Goal: Communication & Community: Answer question/provide support

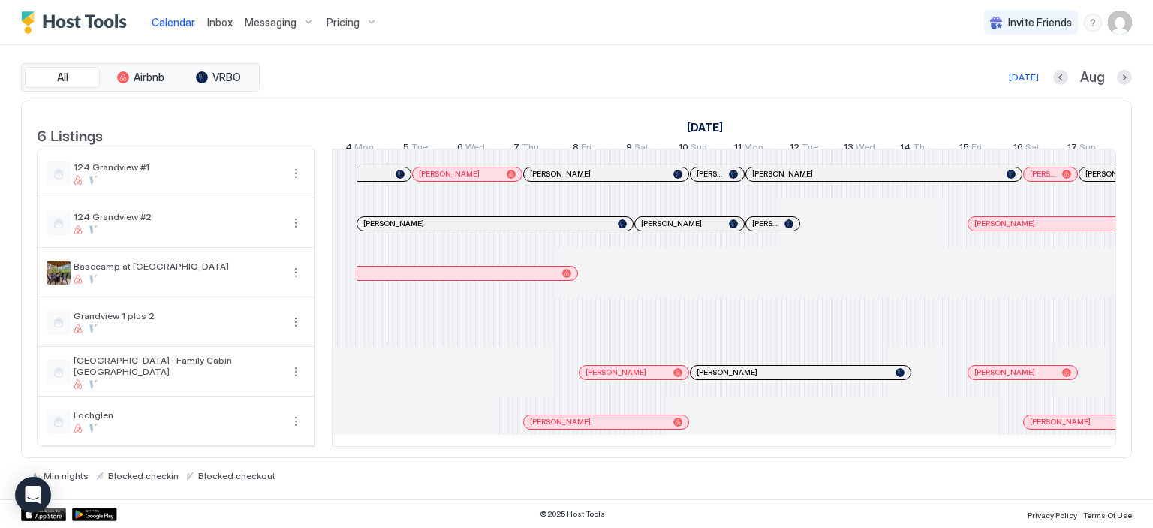
scroll to position [0, 594]
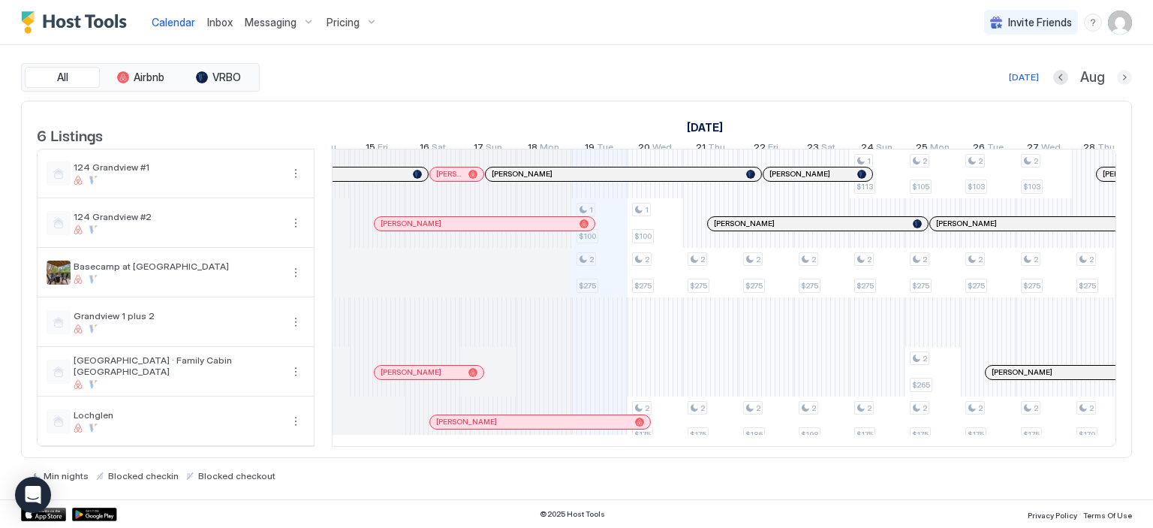
click at [1119, 77] on button "Next month" at bounding box center [1124, 77] width 15 height 15
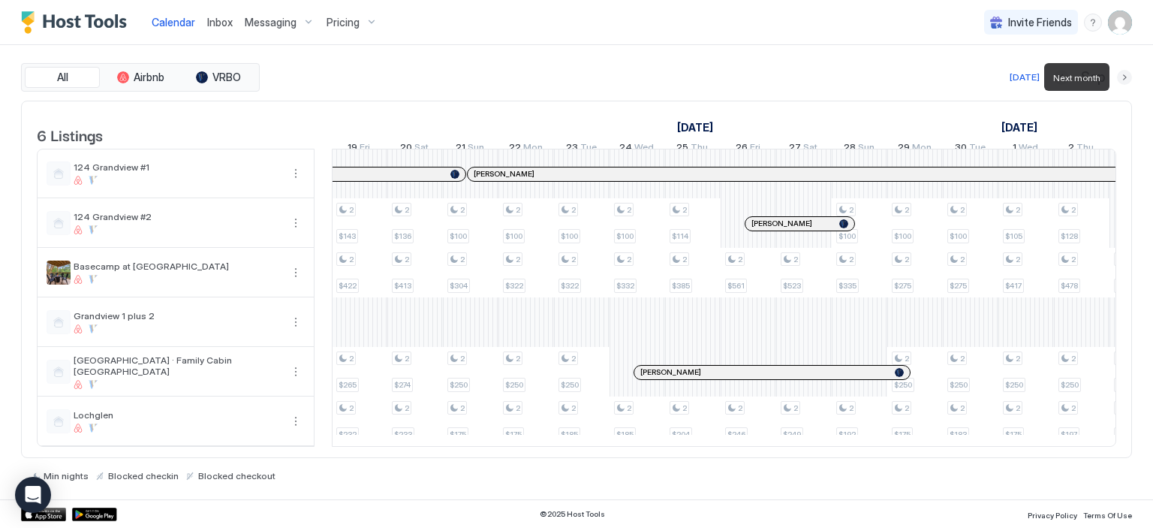
scroll to position [0, 834]
click at [1126, 77] on button "Next month" at bounding box center [1124, 77] width 15 height 15
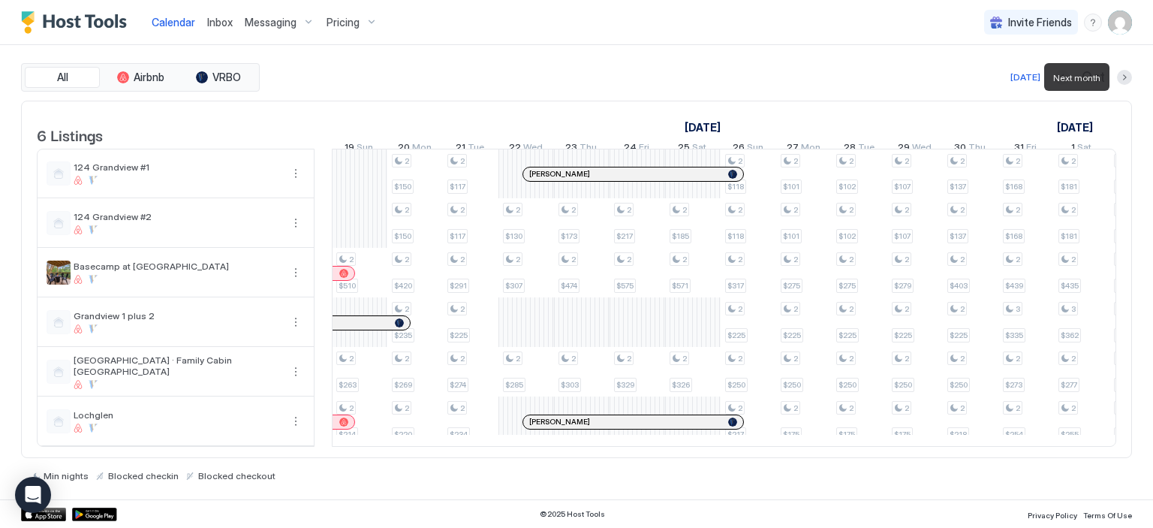
click at [1117, 80] on div at bounding box center [1124, 77] width 15 height 15
click at [1125, 80] on button "Next month" at bounding box center [1124, 77] width 15 height 15
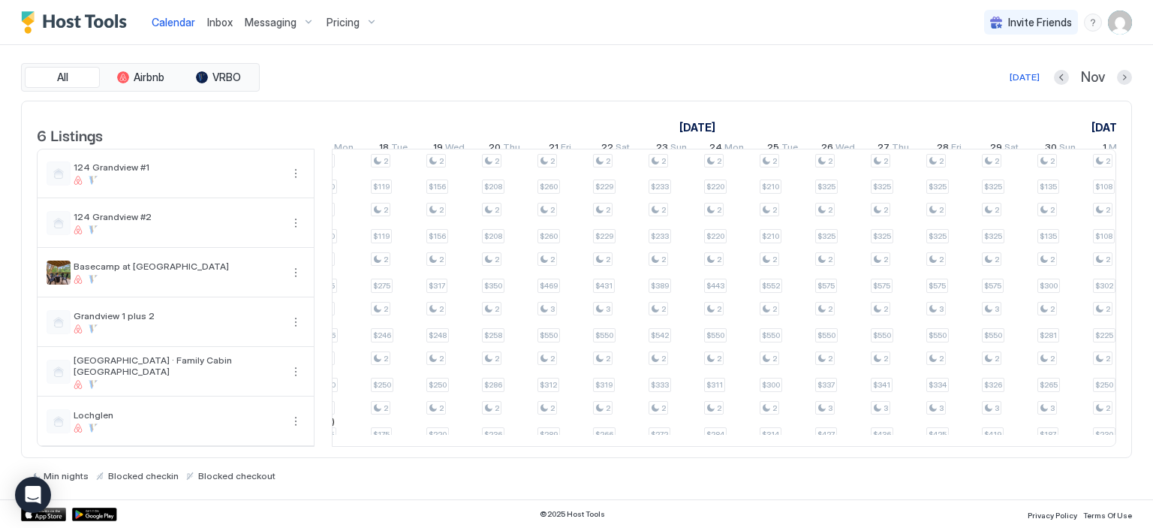
scroll to position [0, 0]
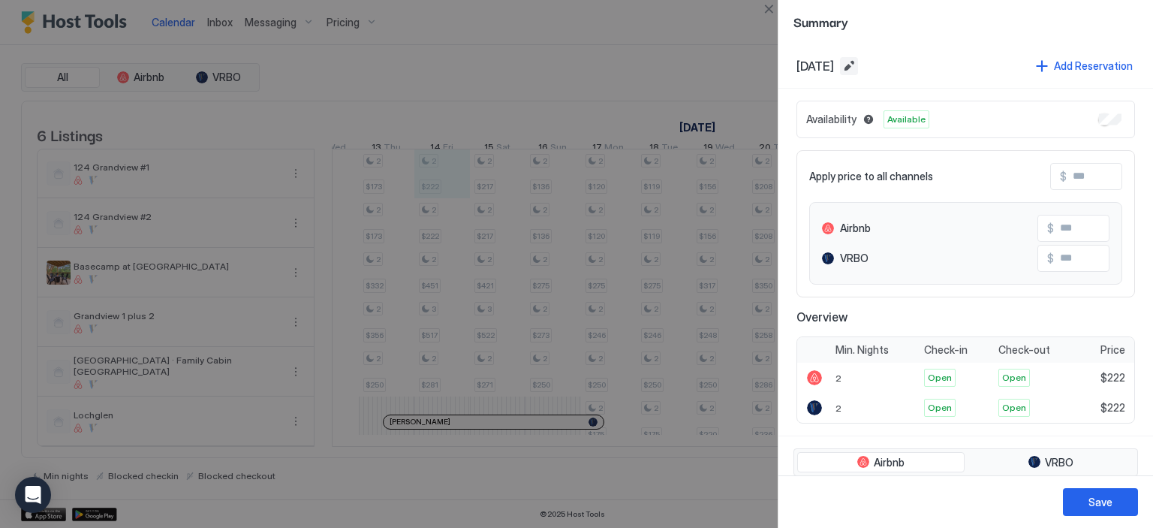
click at [858, 67] on button "Edit date range" at bounding box center [849, 66] width 18 height 18
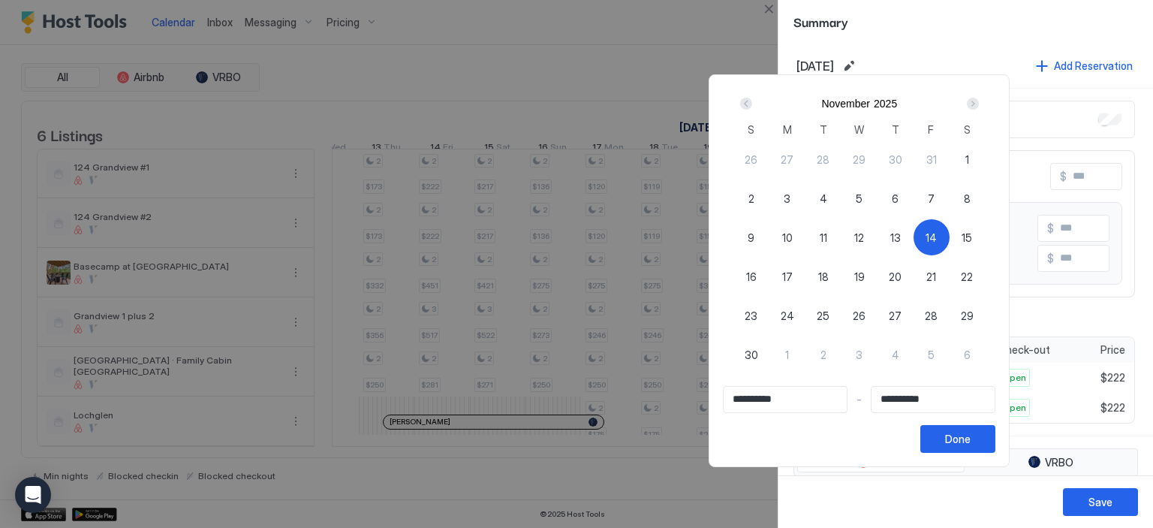
click at [793, 270] on span "17" at bounding box center [787, 277] width 11 height 16
type input "**********"
click at [950, 233] on div "14" at bounding box center [932, 237] width 36 height 36
type input "**********"
click at [793, 274] on span "17" at bounding box center [787, 277] width 11 height 16
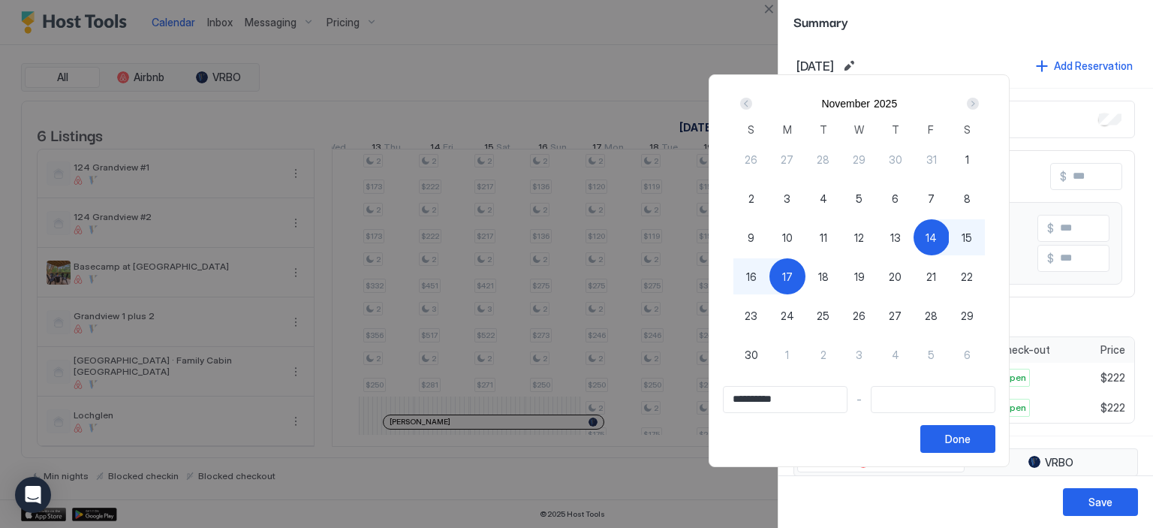
type input "**********"
click at [971, 438] on div "Done" at bounding box center [958, 439] width 26 height 16
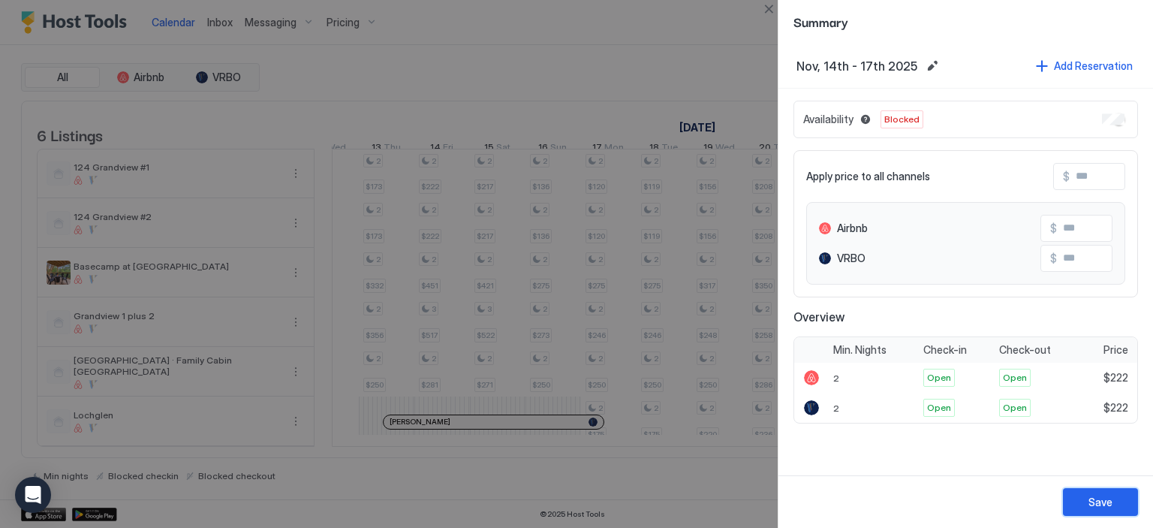
click at [1102, 502] on div "Save" at bounding box center [1101, 502] width 24 height 16
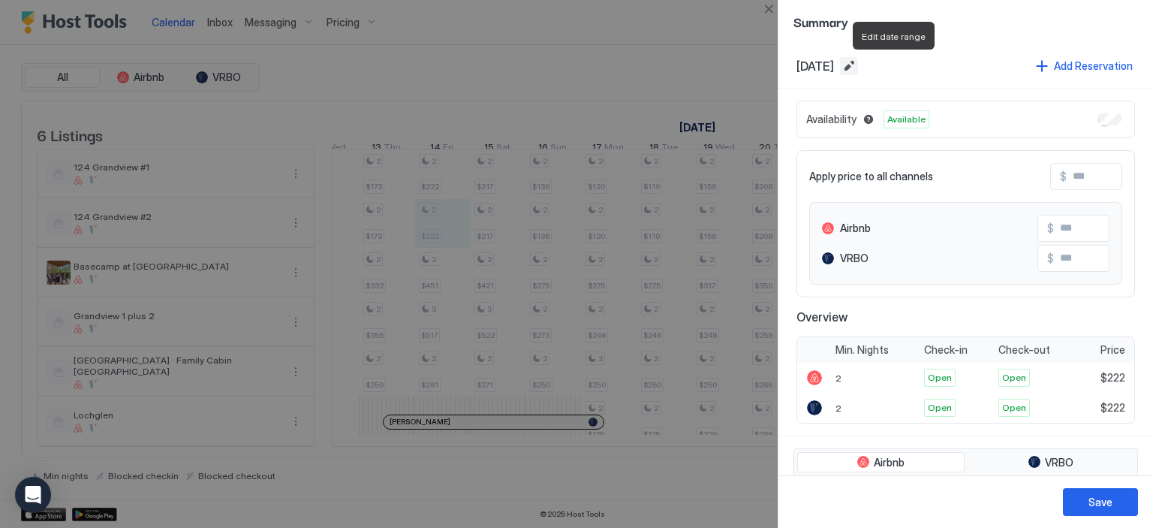
click at [858, 65] on button "Edit date range" at bounding box center [849, 66] width 18 height 18
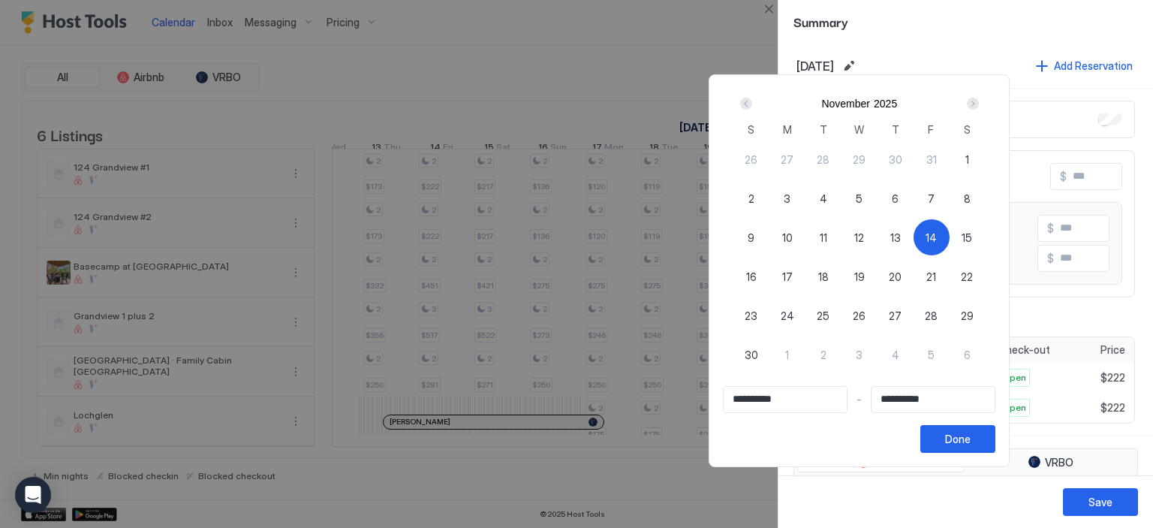
click at [937, 230] on span "14" at bounding box center [931, 238] width 11 height 16
click at [793, 274] on span "17" at bounding box center [787, 277] width 11 height 16
click at [950, 236] on div "14" at bounding box center [932, 237] width 36 height 36
type input "**********"
click at [806, 274] on div "17" at bounding box center [788, 276] width 36 height 36
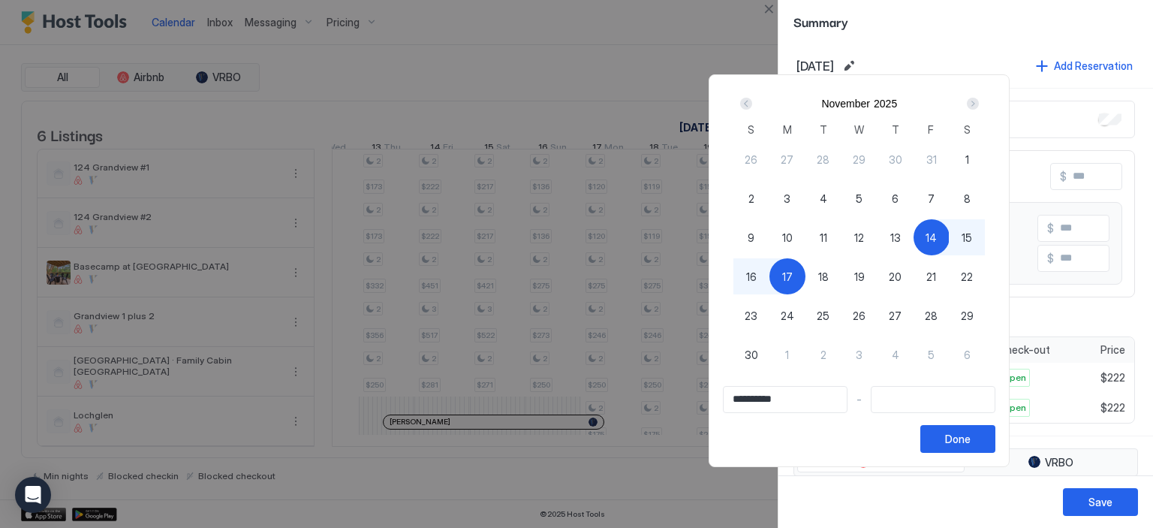
type input "**********"
click at [971, 437] on div "Done" at bounding box center [958, 439] width 26 height 16
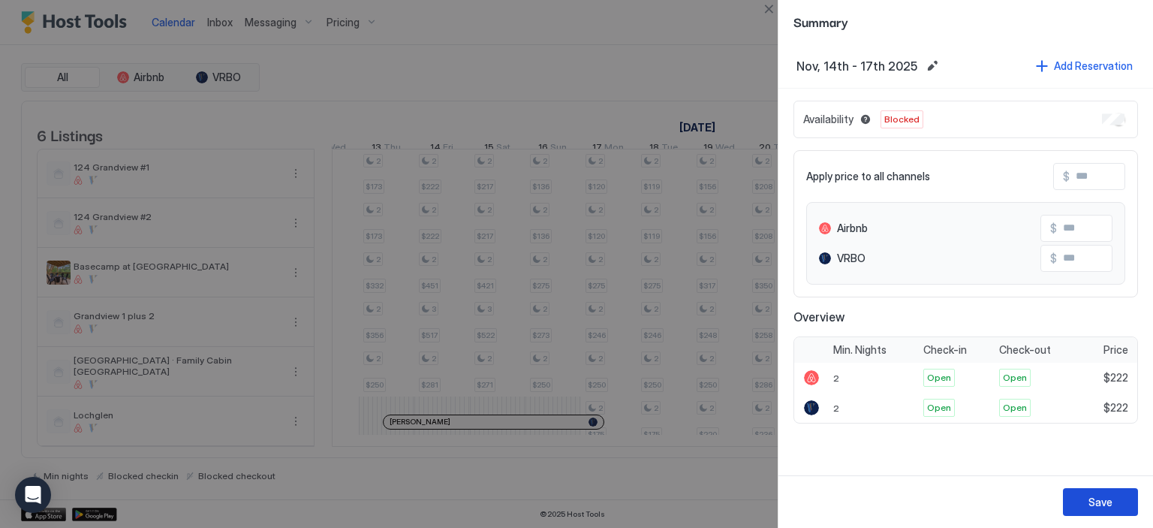
click at [1108, 502] on div "Save" at bounding box center [1101, 502] width 24 height 16
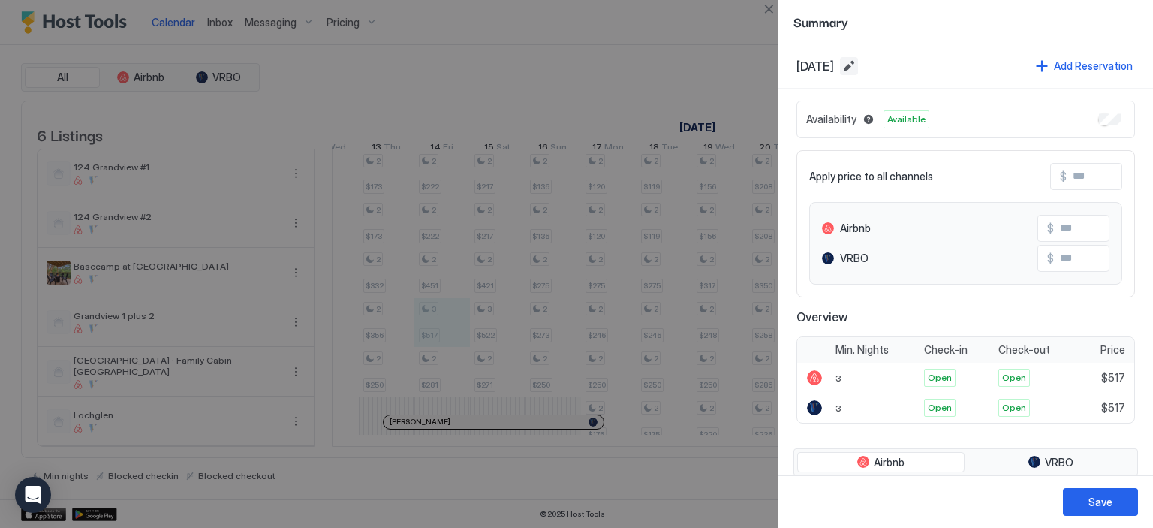
click at [858, 65] on button "Edit date range" at bounding box center [849, 66] width 18 height 18
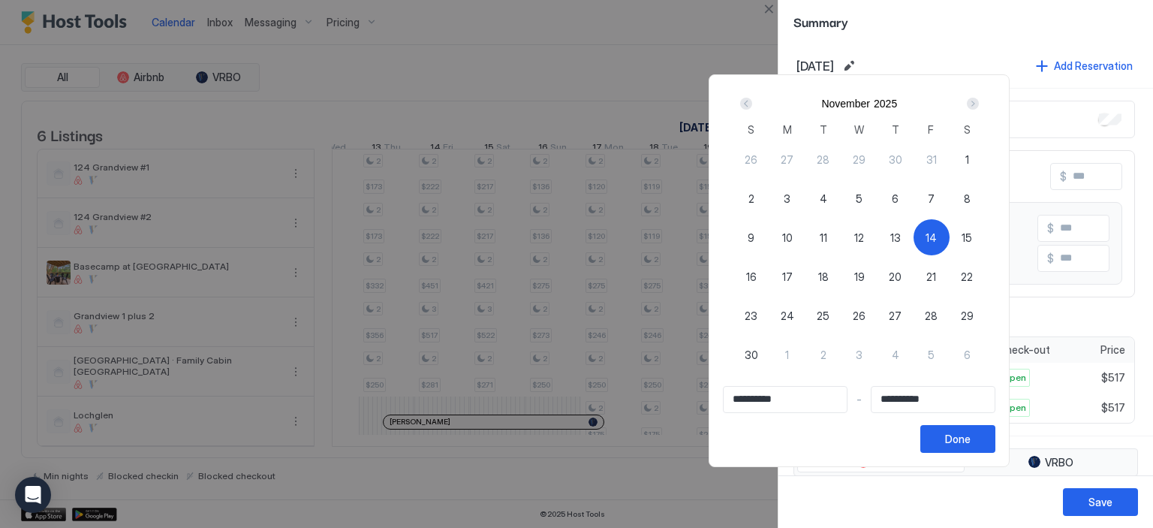
click at [937, 233] on span "14" at bounding box center [931, 238] width 11 height 16
type input "**********"
click at [793, 276] on span "17" at bounding box center [787, 277] width 11 height 16
type input "**********"
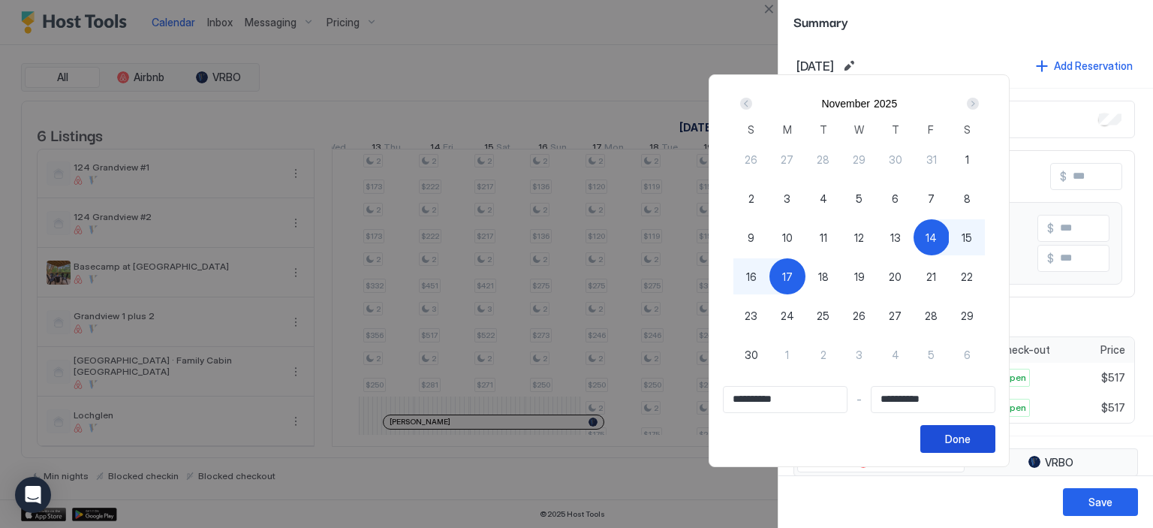
click at [971, 441] on div "Done" at bounding box center [958, 439] width 26 height 16
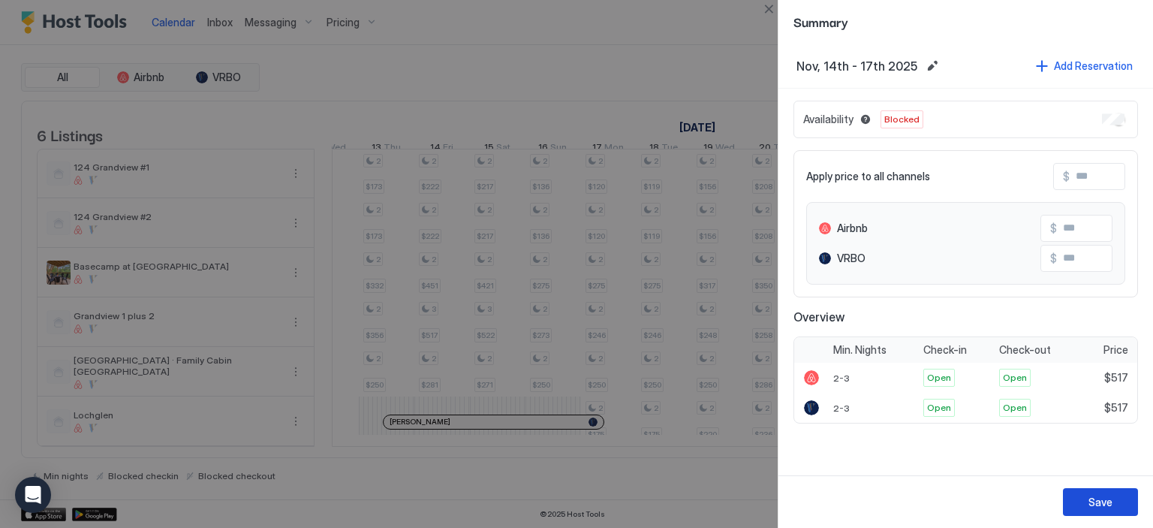
click at [1111, 499] on div "Save" at bounding box center [1101, 502] width 24 height 16
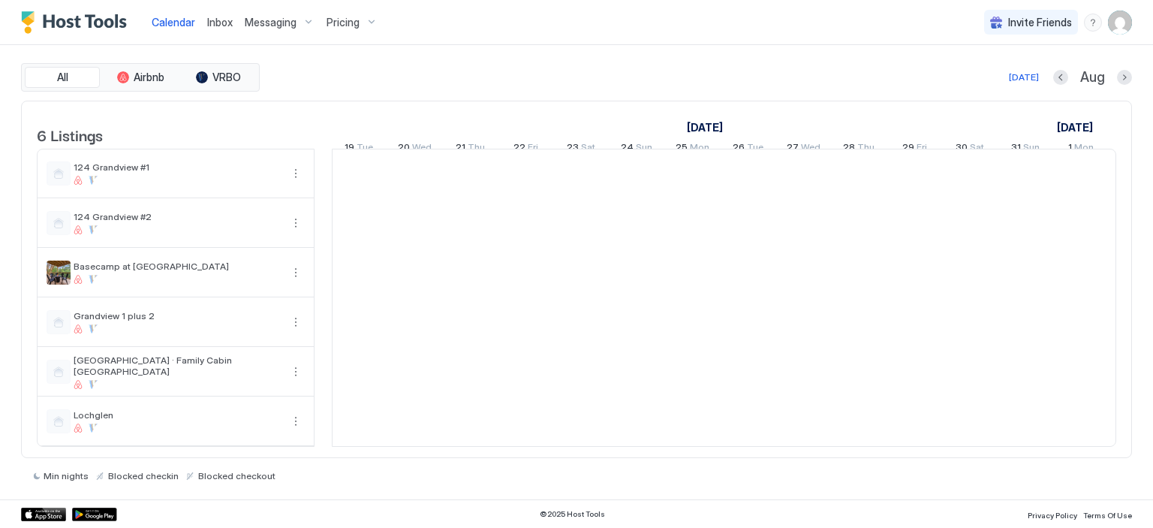
scroll to position [0, 834]
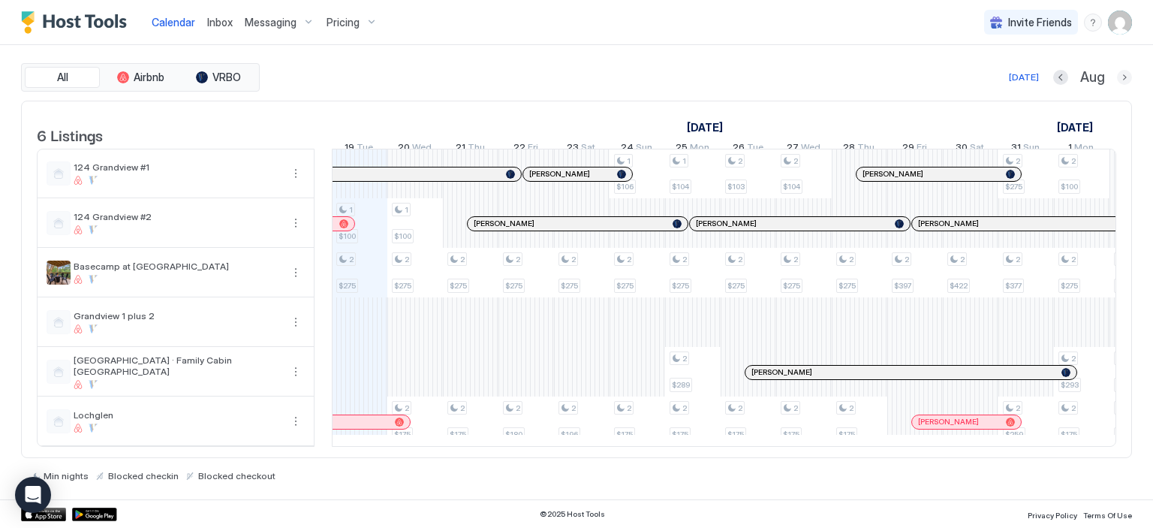
click at [1126, 78] on button "Next month" at bounding box center [1124, 77] width 15 height 15
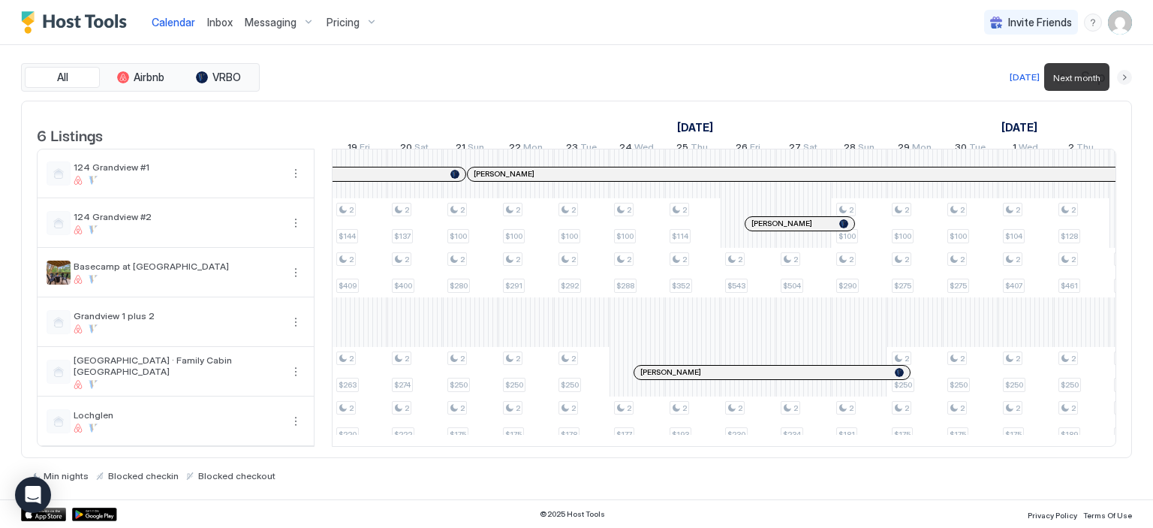
click at [1126, 78] on button "Next month" at bounding box center [1124, 77] width 15 height 15
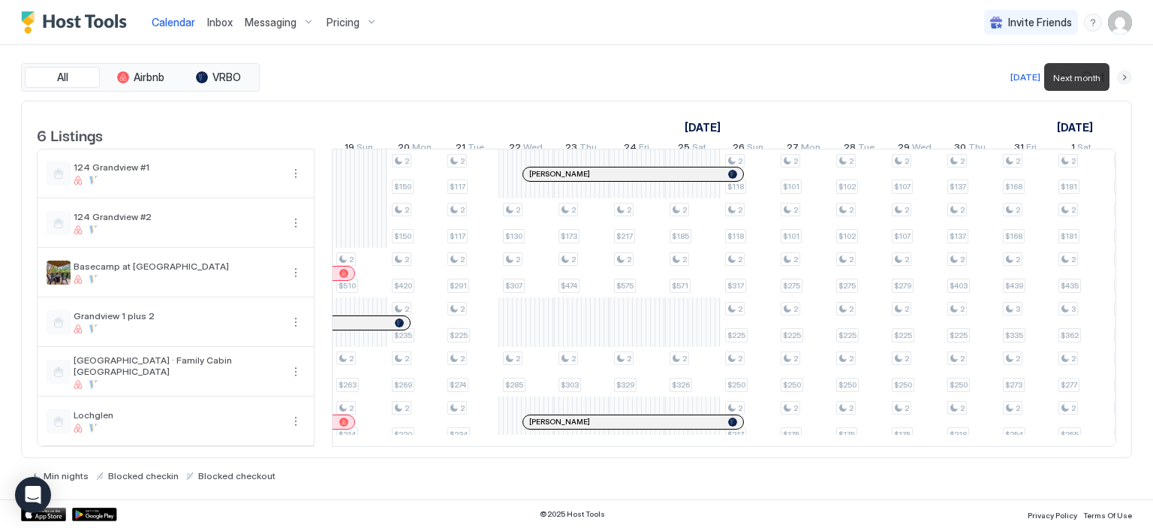
click at [1126, 78] on button "Next month" at bounding box center [1124, 77] width 15 height 15
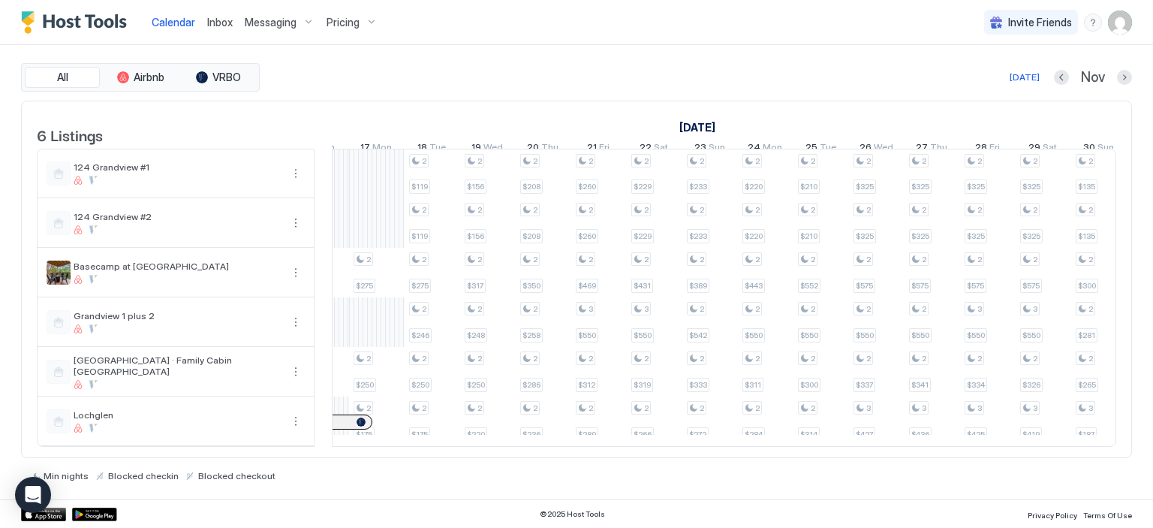
scroll to position [0, 0]
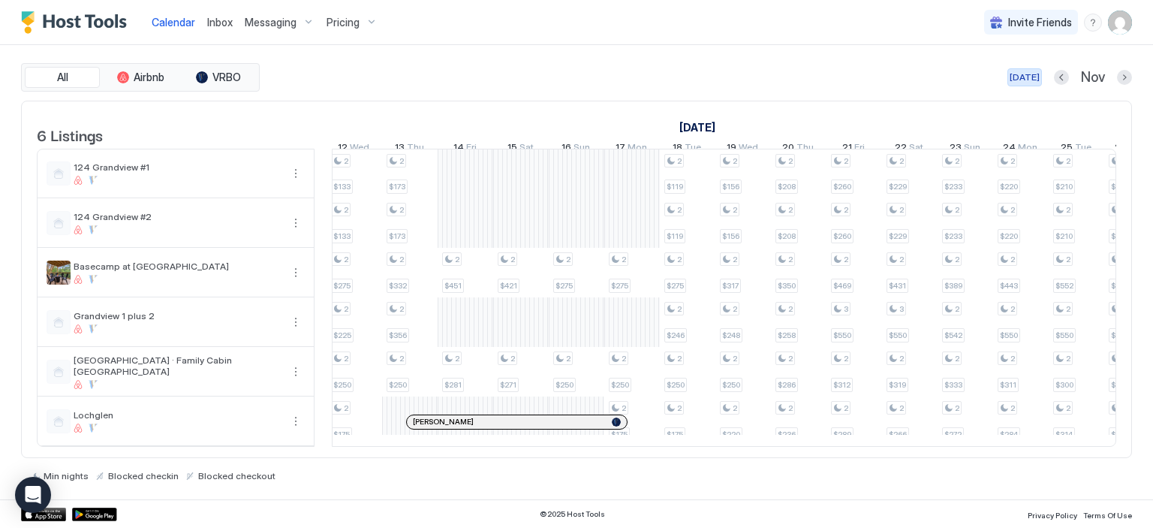
click at [1021, 74] on div "[DATE]" at bounding box center [1025, 78] width 30 height 14
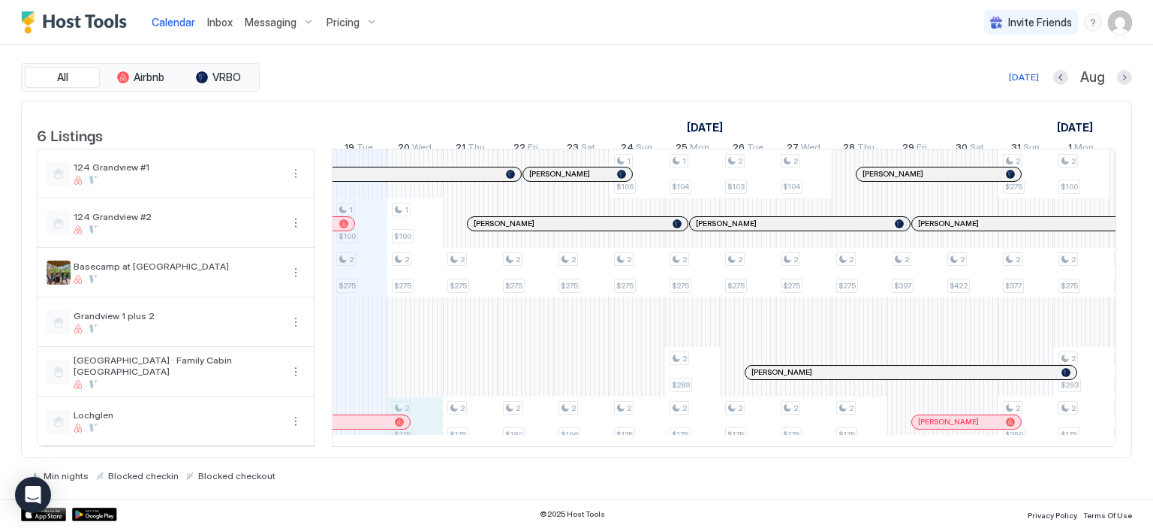
click at [431, 439] on div "1 $100 2 $275 1 $100 2 $275 2 $175 2 $275 2 $175 2 $275 2 $180 2 $275 2 $196 1 …" at bounding box center [998, 297] width 3000 height 297
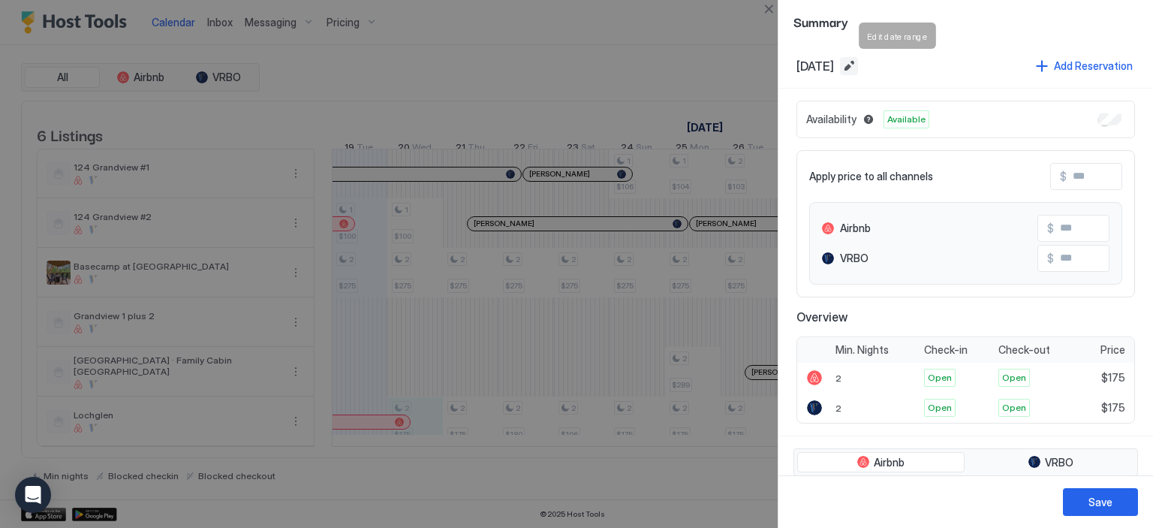
click at [858, 65] on button "Edit date range" at bounding box center [849, 66] width 18 height 18
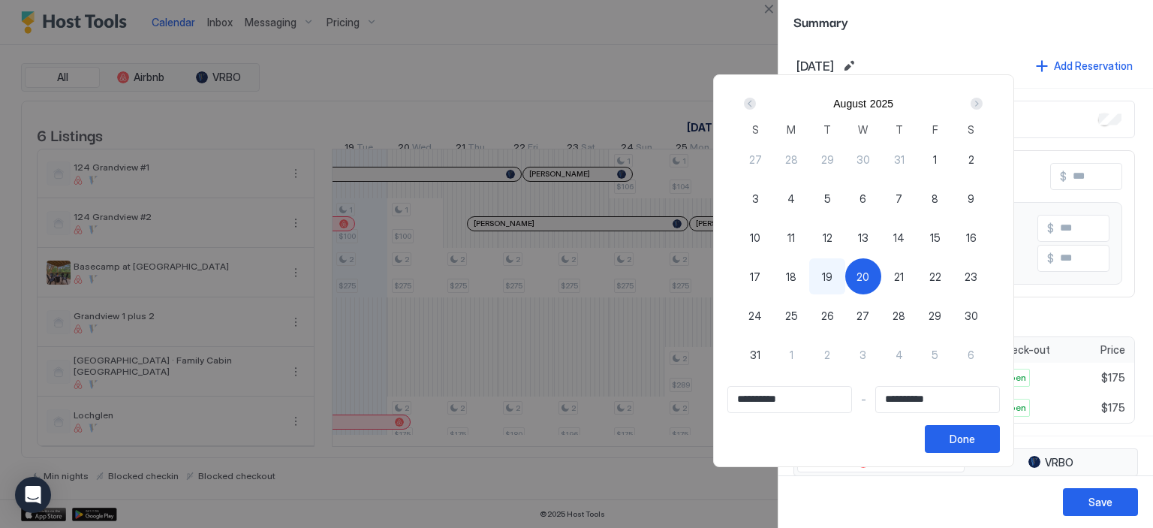
click at [869, 279] on span "20" at bounding box center [863, 277] width 13 height 16
type input "**********"
click at [917, 279] on div "21" at bounding box center [899, 276] width 36 height 36
type input "**********"
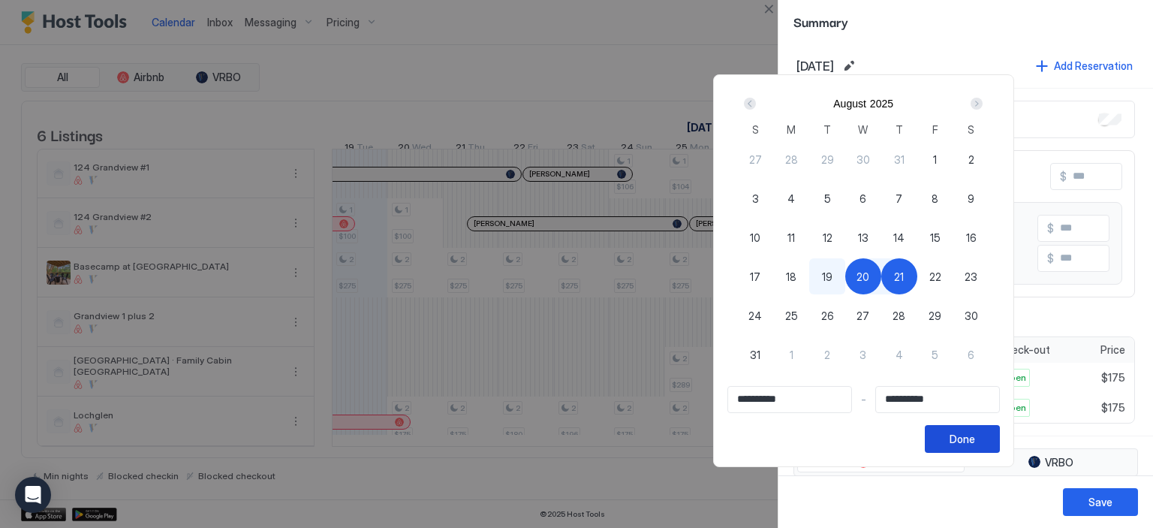
click at [1000, 434] on button "Done" at bounding box center [962, 439] width 75 height 28
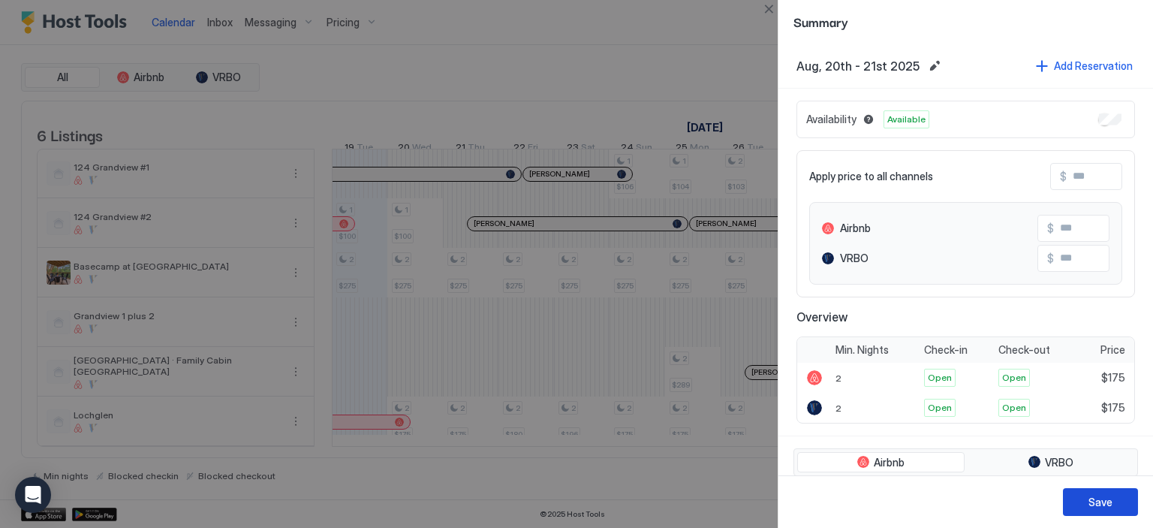
click at [1113, 499] on button "Save" at bounding box center [1100, 502] width 75 height 28
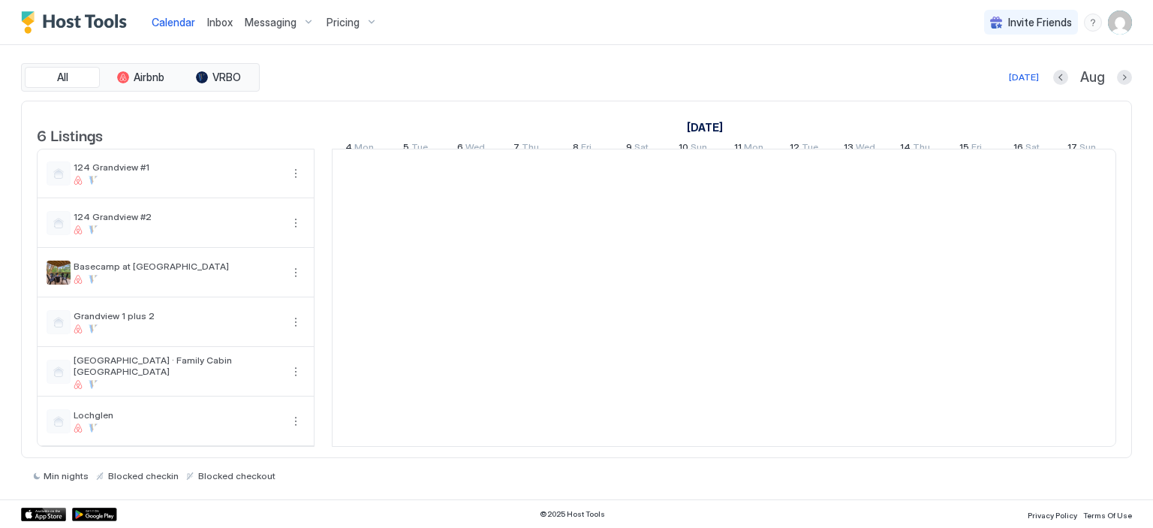
scroll to position [0, 834]
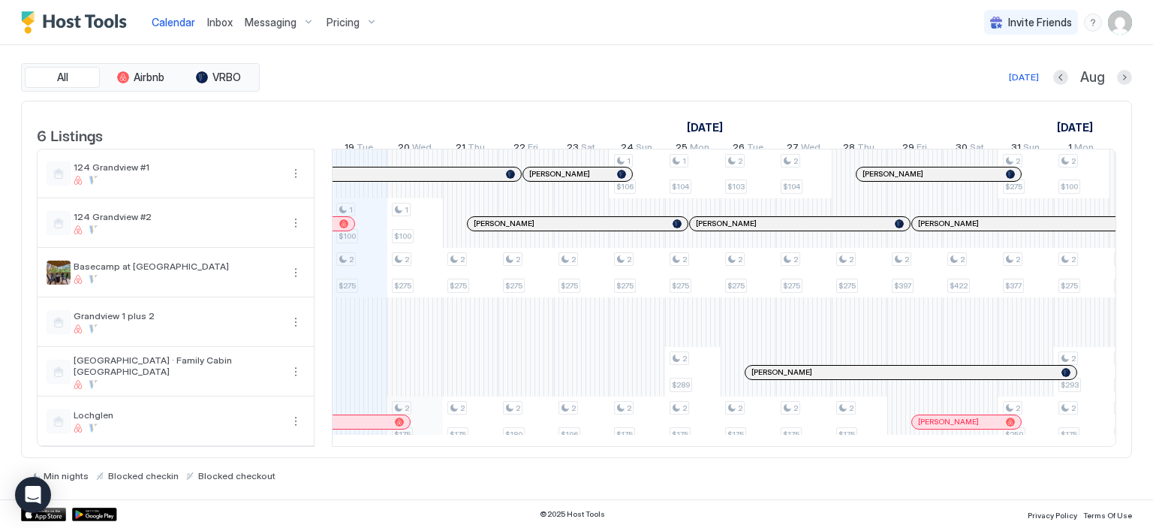
click at [432, 429] on div "1 $100 2 $275 1 $100 2 $275 2 $175 2 $275 2 $175 2 $275 2 $180 2 $275 2 $196 1 …" at bounding box center [998, 297] width 3000 height 297
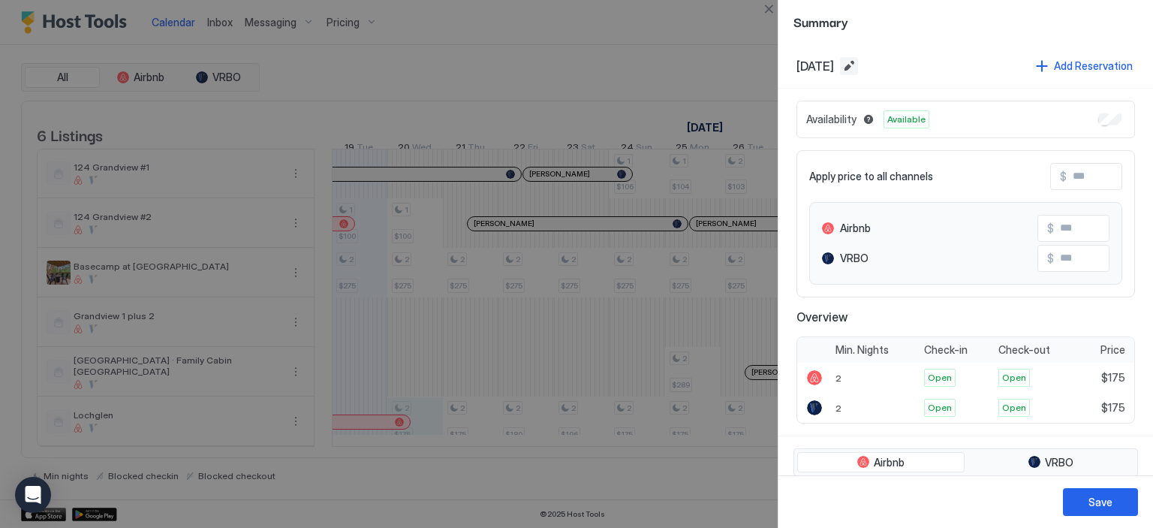
click at [858, 59] on button "Edit date range" at bounding box center [849, 66] width 18 height 18
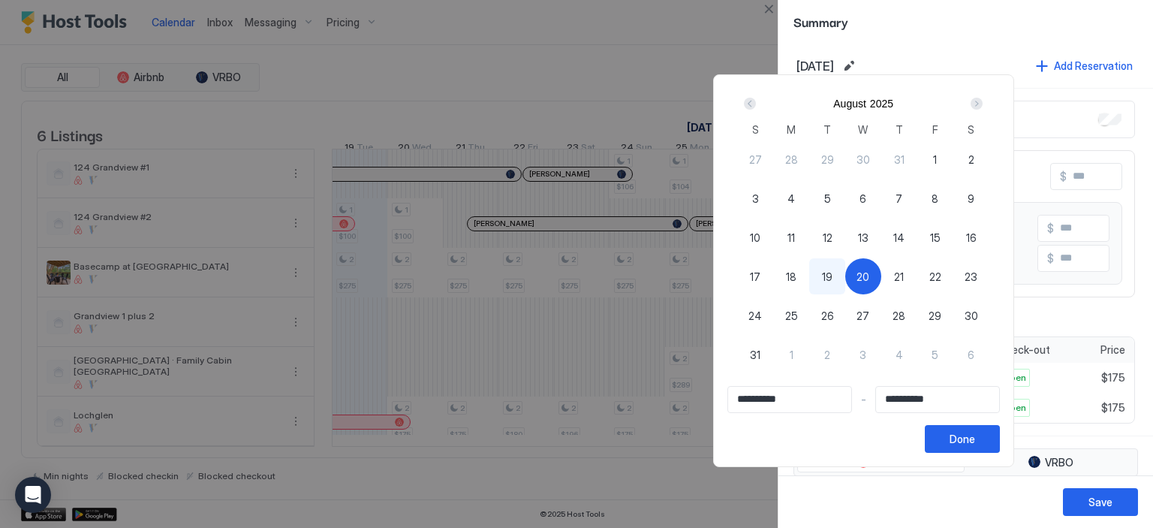
click at [869, 273] on span "20" at bounding box center [863, 277] width 13 height 16
type input "**********"
click at [917, 276] on div "21" at bounding box center [899, 276] width 36 height 36
type input "**********"
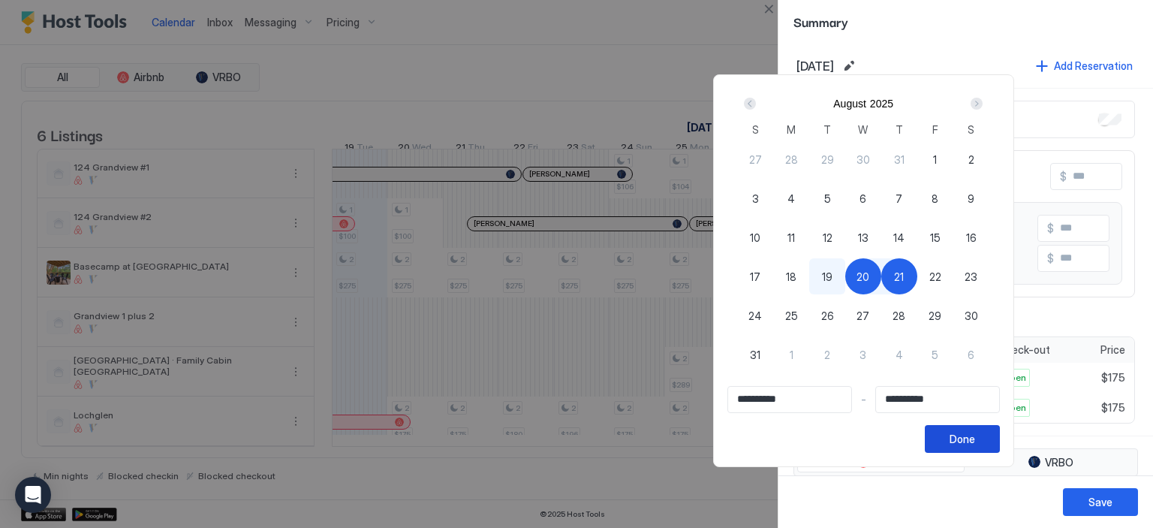
click at [975, 434] on div "Done" at bounding box center [963, 439] width 26 height 16
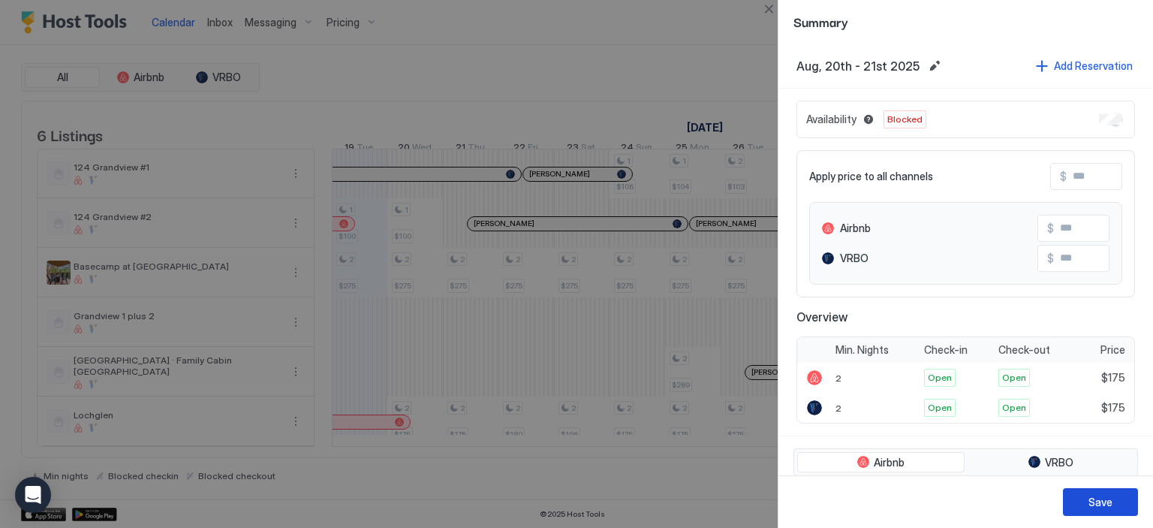
click at [1102, 502] on div "Save" at bounding box center [1101, 502] width 24 height 16
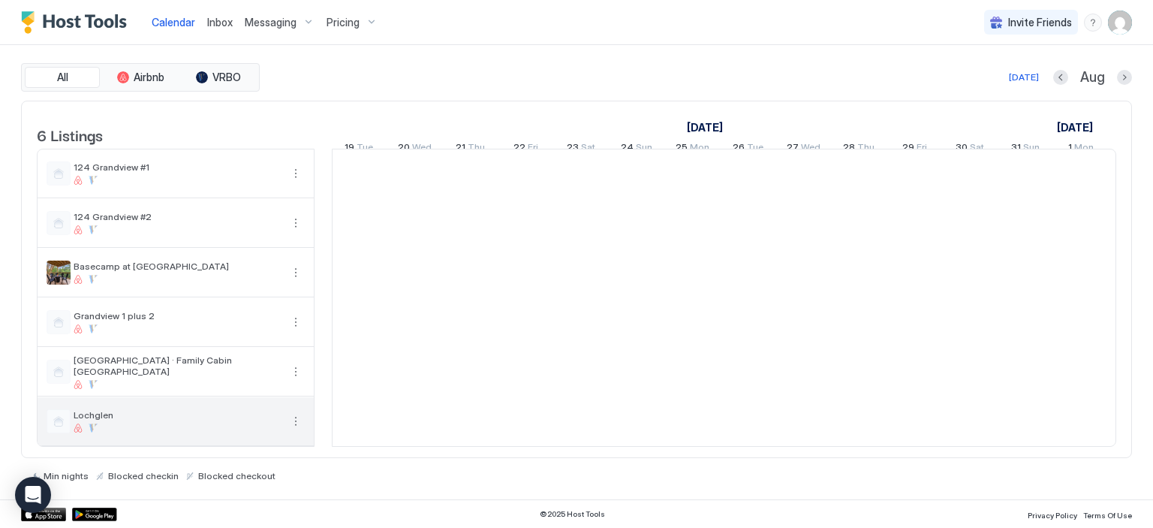
scroll to position [9, 0]
click at [156, 407] on div "Lochglen" at bounding box center [176, 421] width 276 height 48
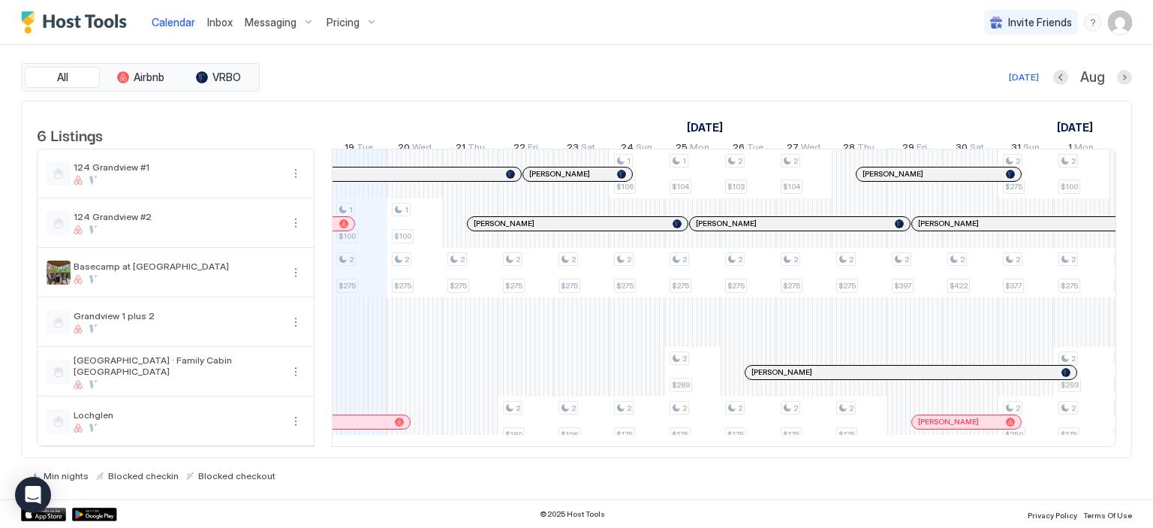
click at [221, 23] on span "Inbox" at bounding box center [220, 22] width 26 height 13
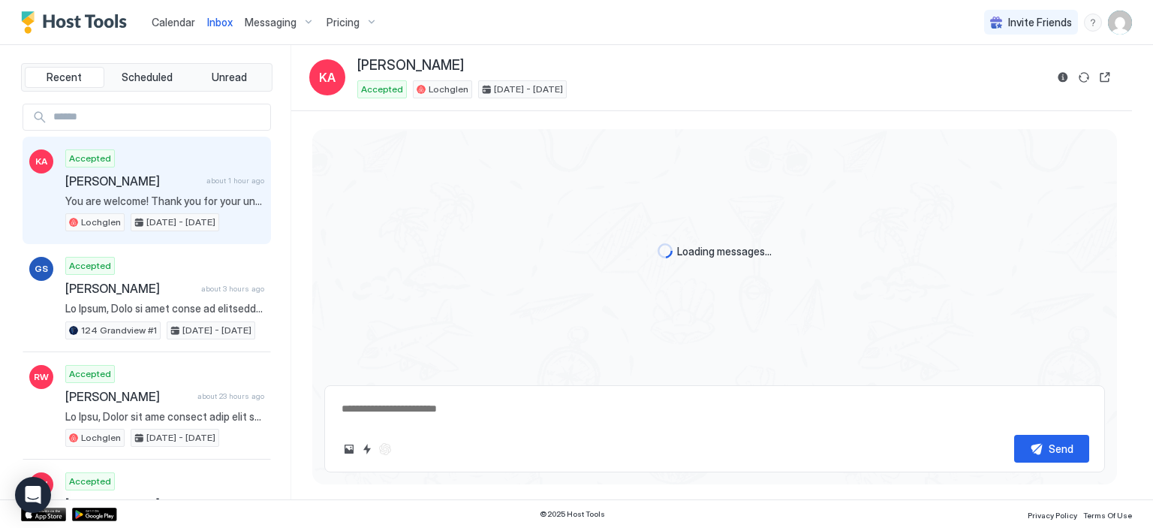
scroll to position [1333, 0]
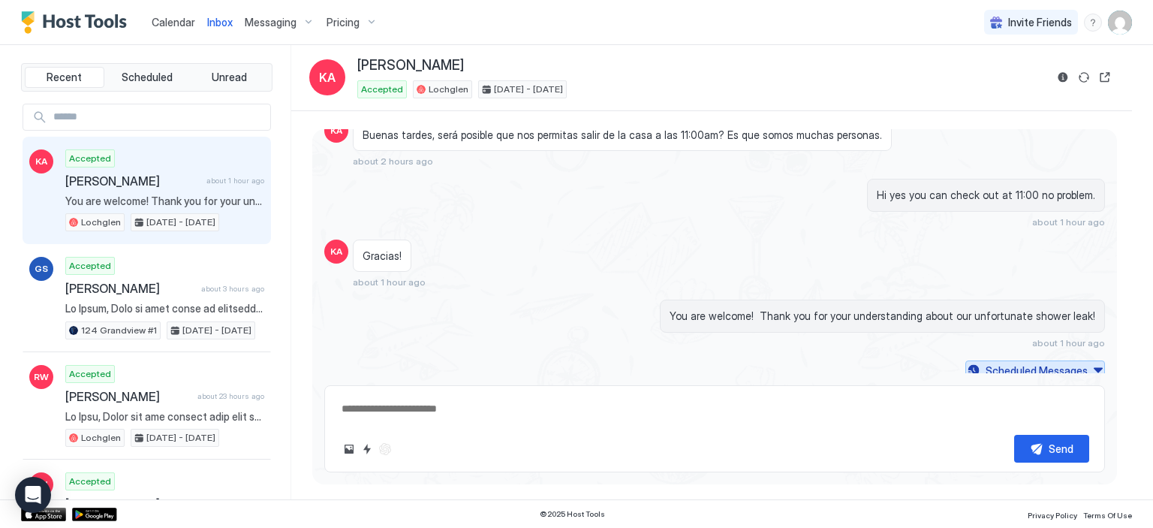
click at [1072, 366] on div "Scheduled Messages" at bounding box center [1037, 371] width 102 height 16
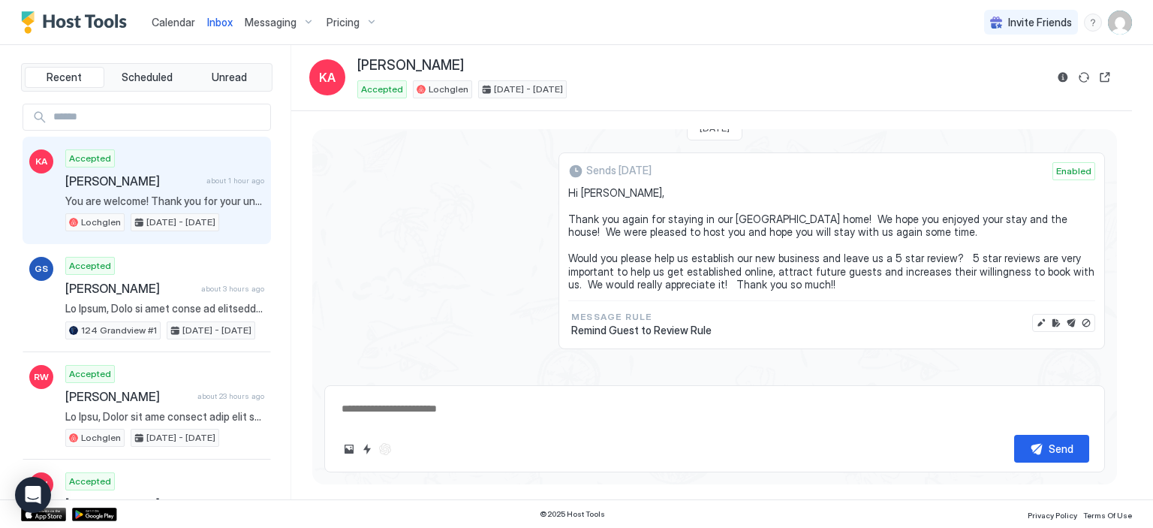
scroll to position [1970, 0]
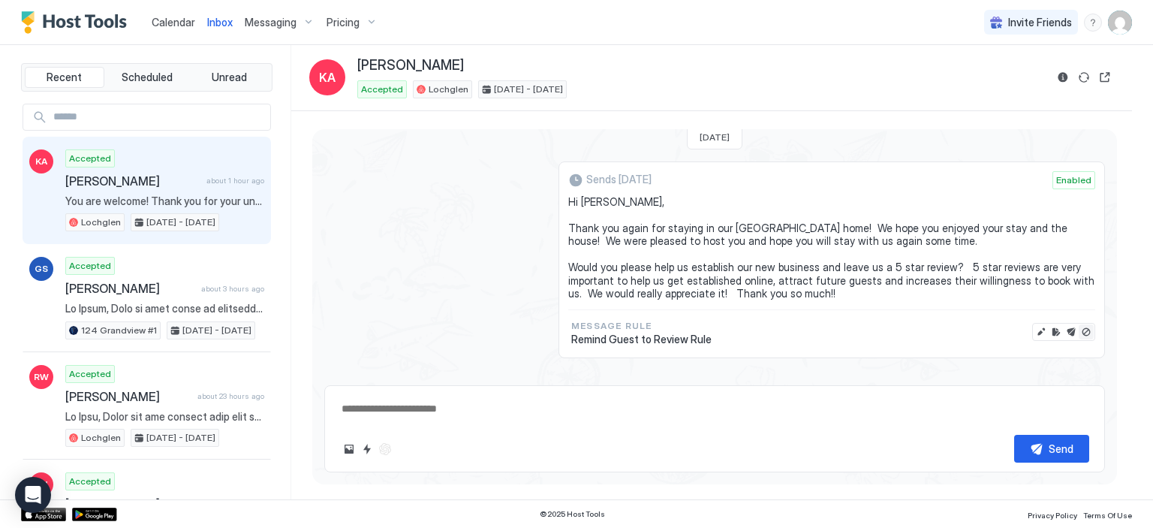
click at [1079, 325] on button "Disable message" at bounding box center [1086, 331] width 15 height 15
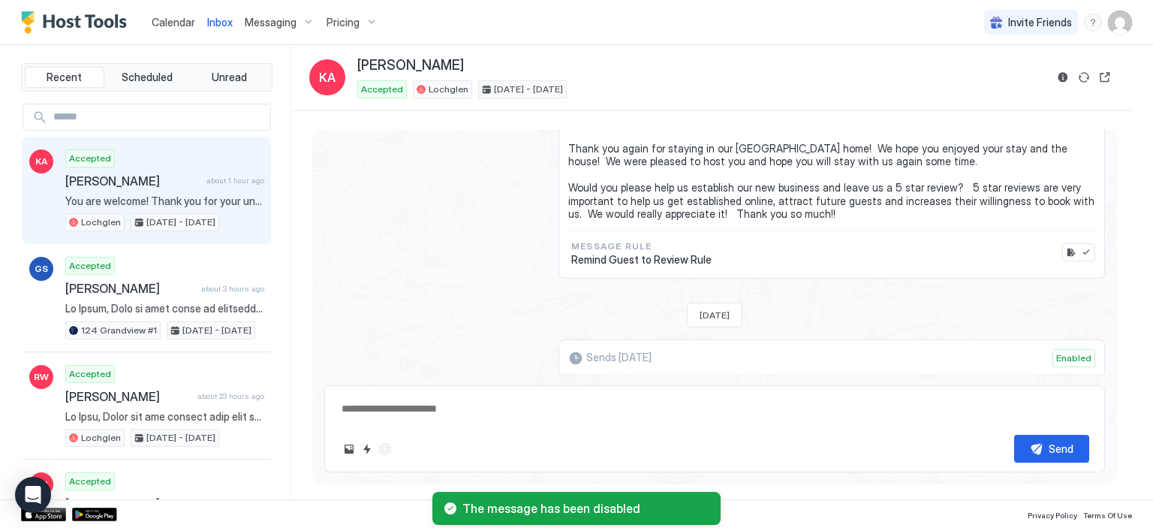
scroll to position [2195, 0]
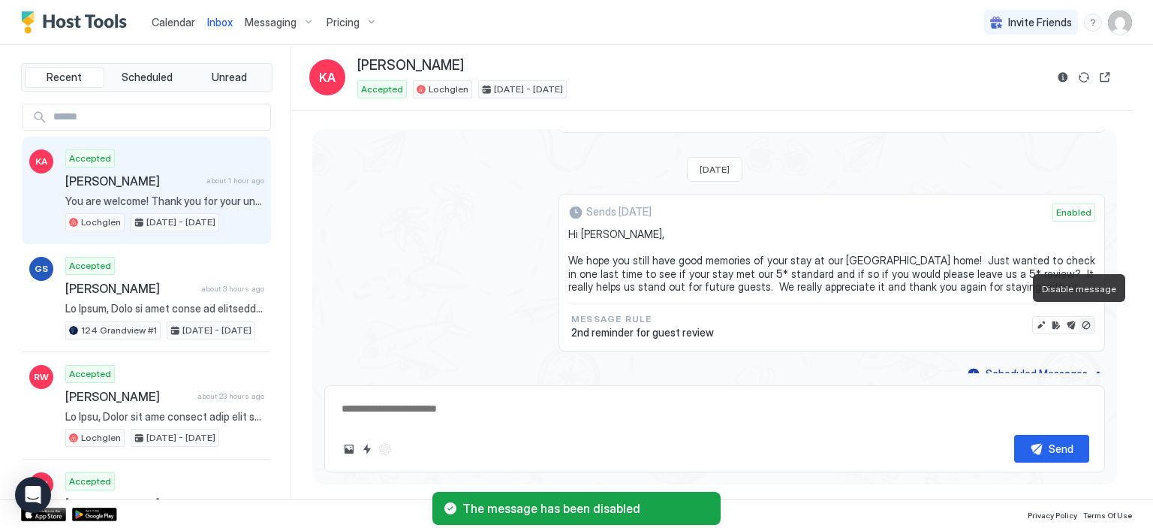
click at [1079, 319] on button "Disable message" at bounding box center [1086, 325] width 15 height 15
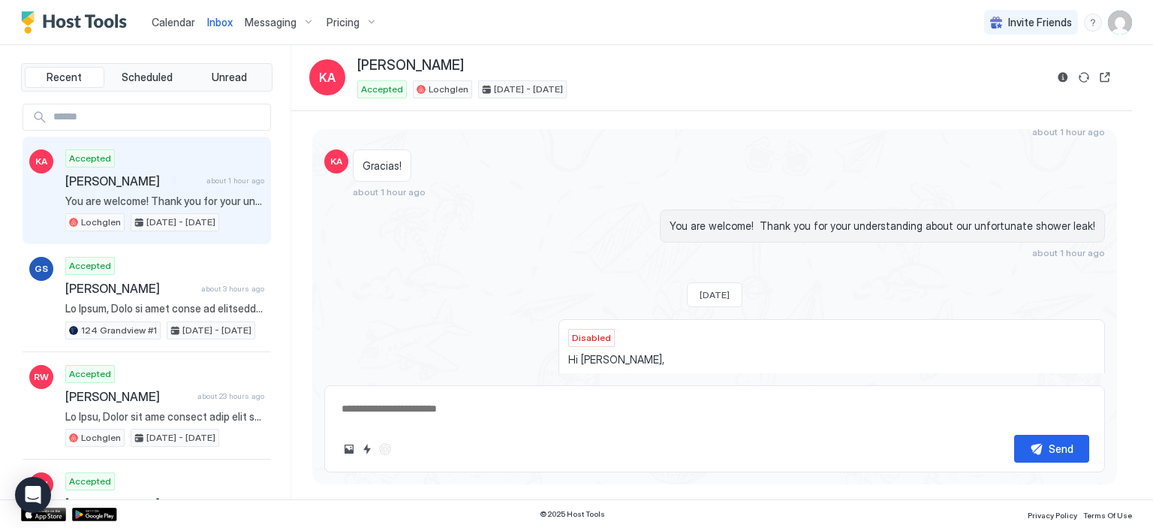
scroll to position [1746, 0]
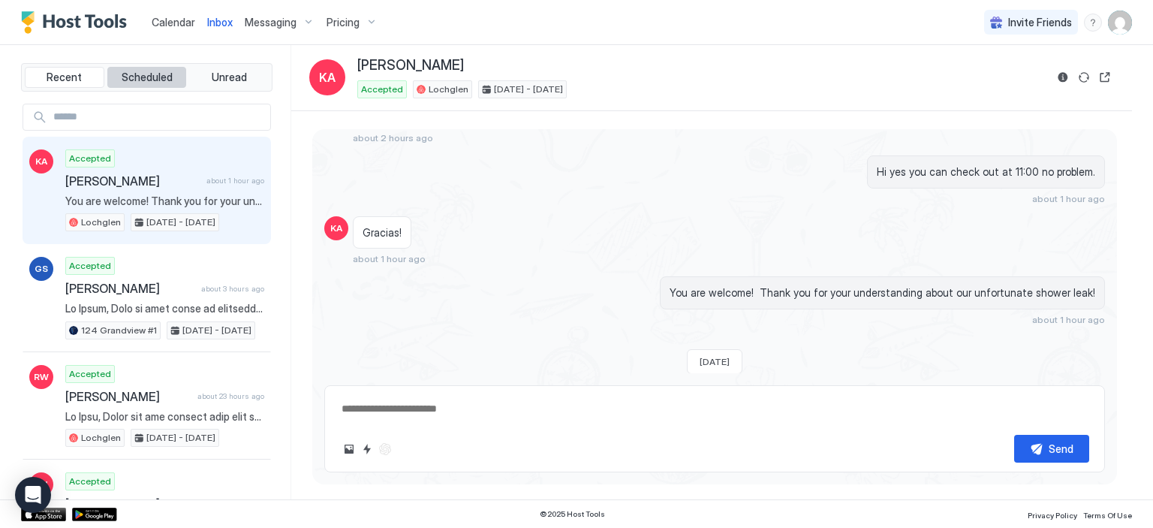
click at [143, 73] on span "Scheduled" at bounding box center [147, 78] width 51 height 14
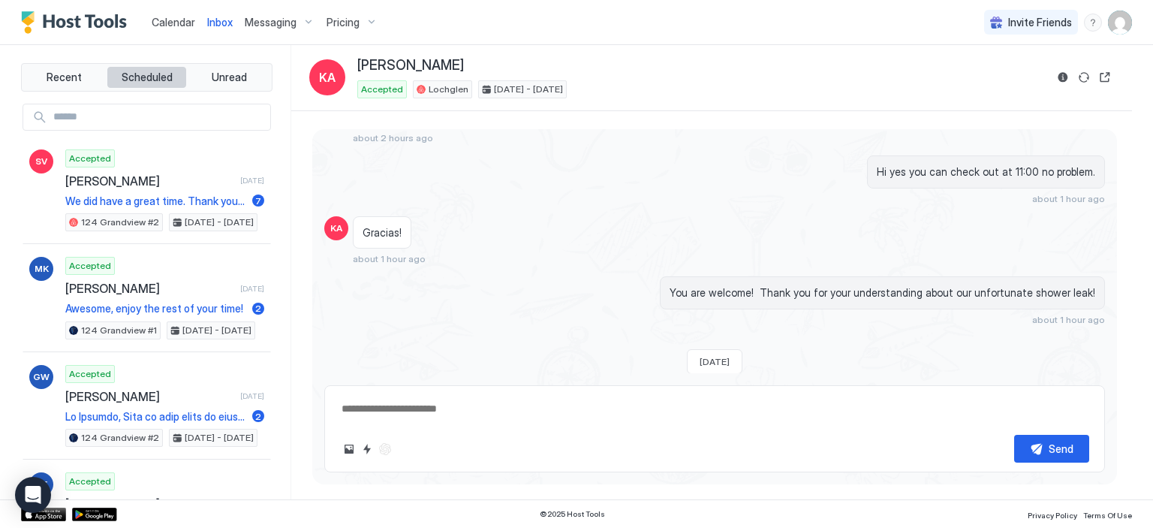
click at [159, 74] on span "Scheduled" at bounding box center [147, 78] width 51 height 14
type textarea "*"
click at [280, 24] on span "Messaging" at bounding box center [271, 23] width 52 height 14
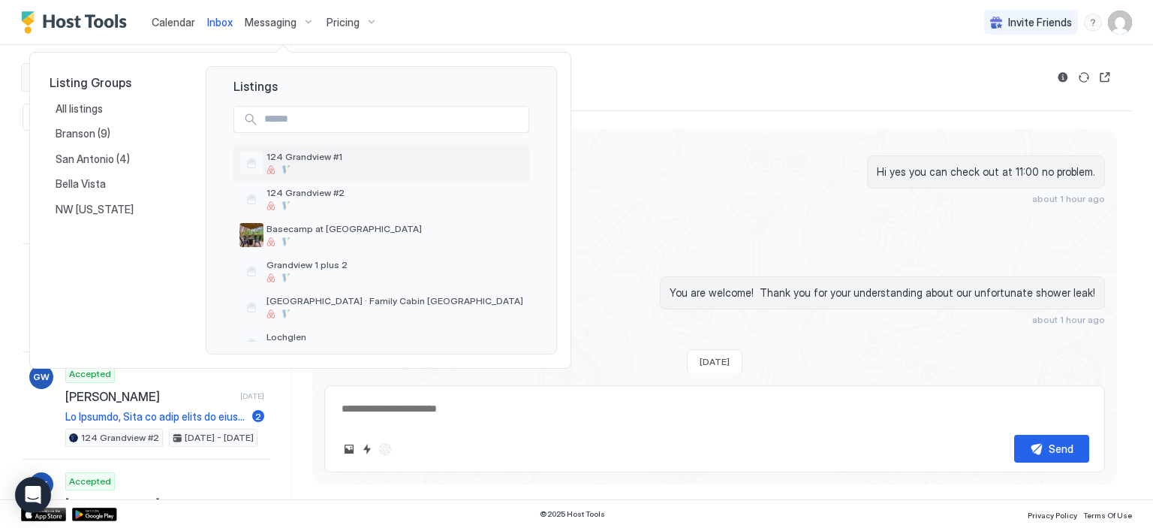
click at [342, 155] on span "124 Grandview #1" at bounding box center [395, 156] width 257 height 11
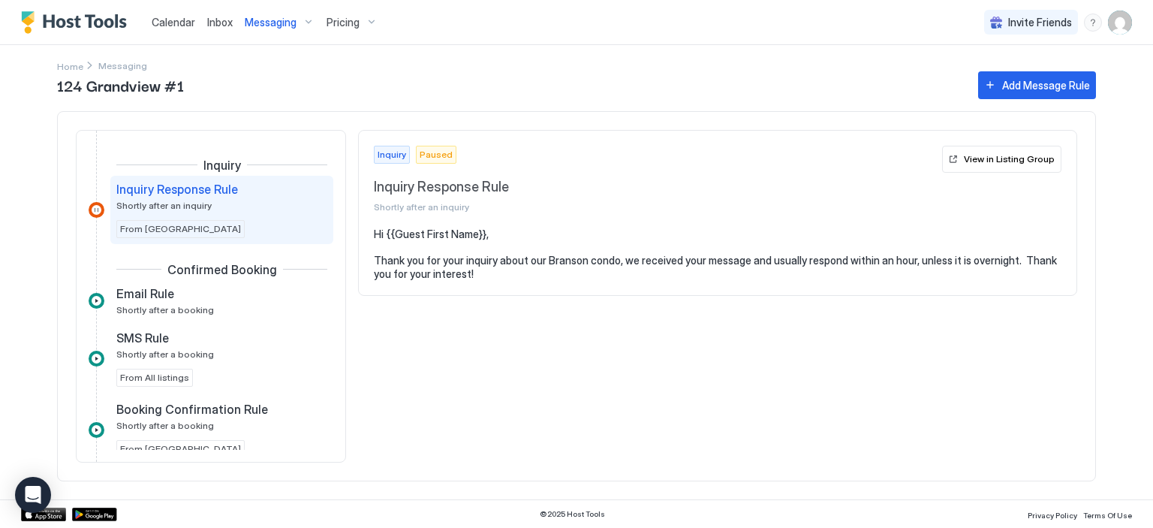
click at [267, 29] on span "Messaging" at bounding box center [271, 23] width 52 height 14
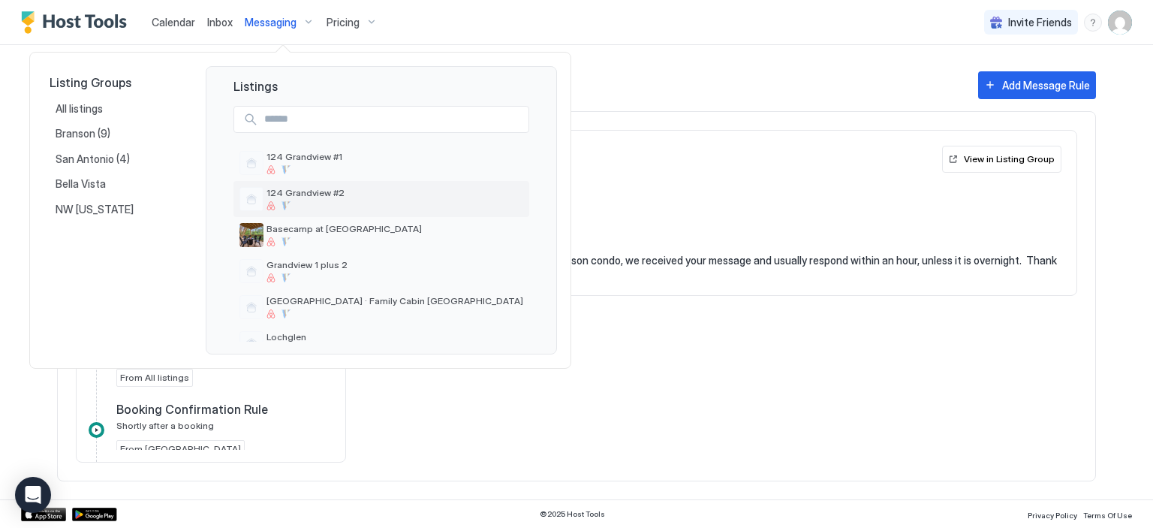
click at [297, 189] on span "124 Grandview #2" at bounding box center [395, 192] width 257 height 11
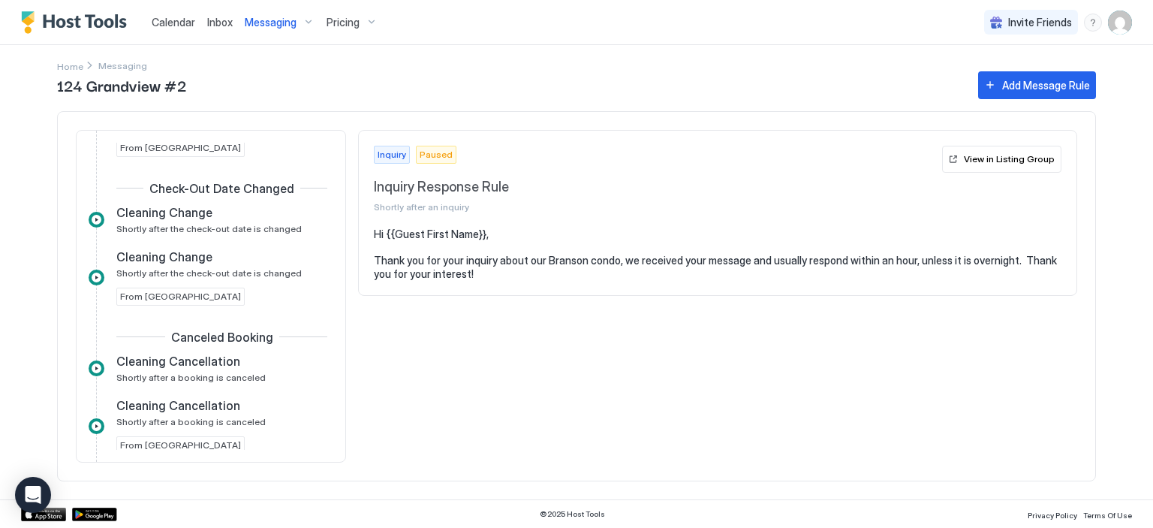
scroll to position [773, 0]
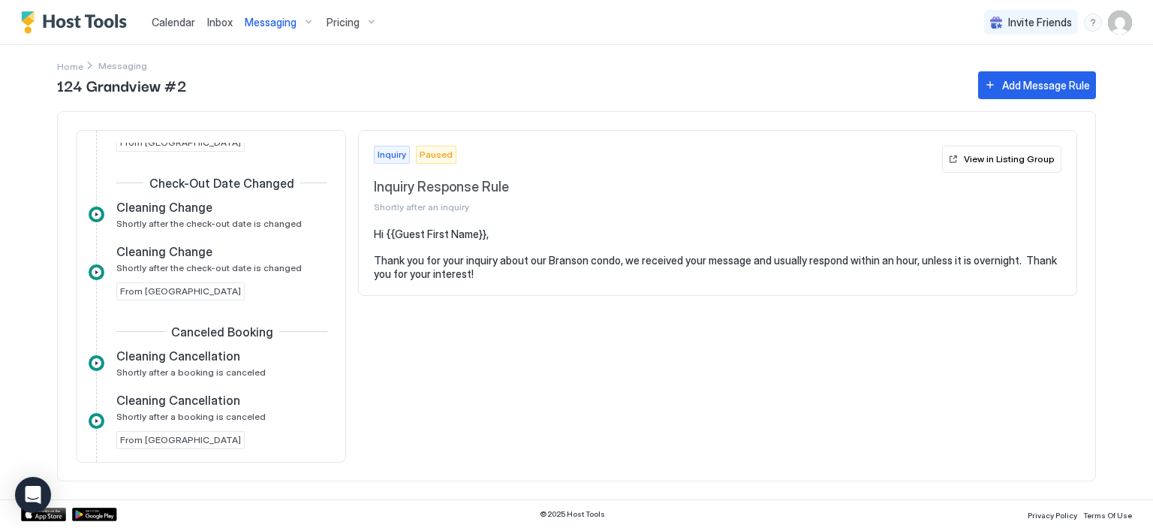
click at [292, 23] on span "Messaging" at bounding box center [271, 23] width 52 height 14
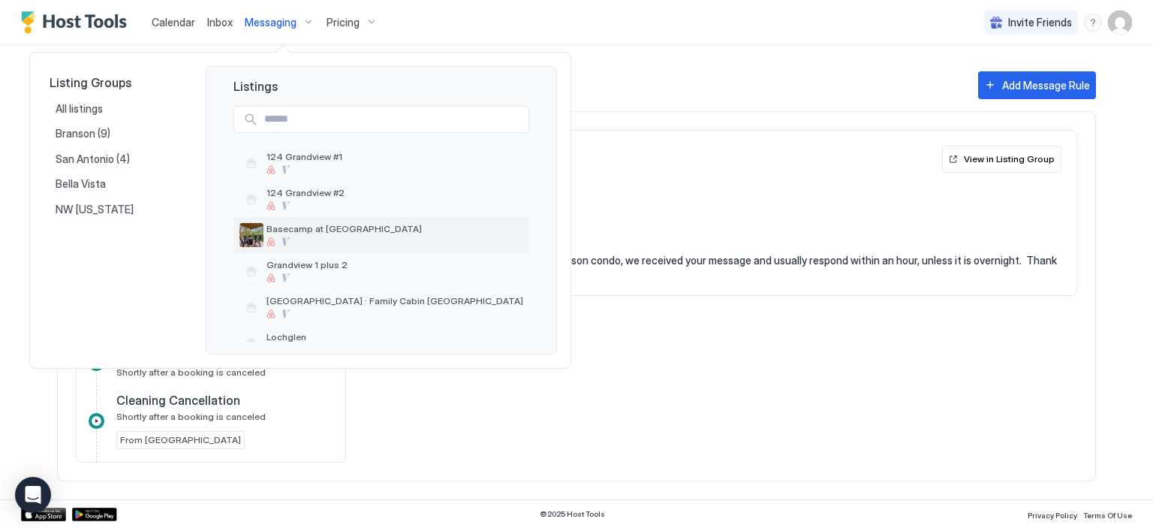
click at [338, 224] on span "Basecamp at [GEOGRAPHIC_DATA]" at bounding box center [395, 228] width 257 height 11
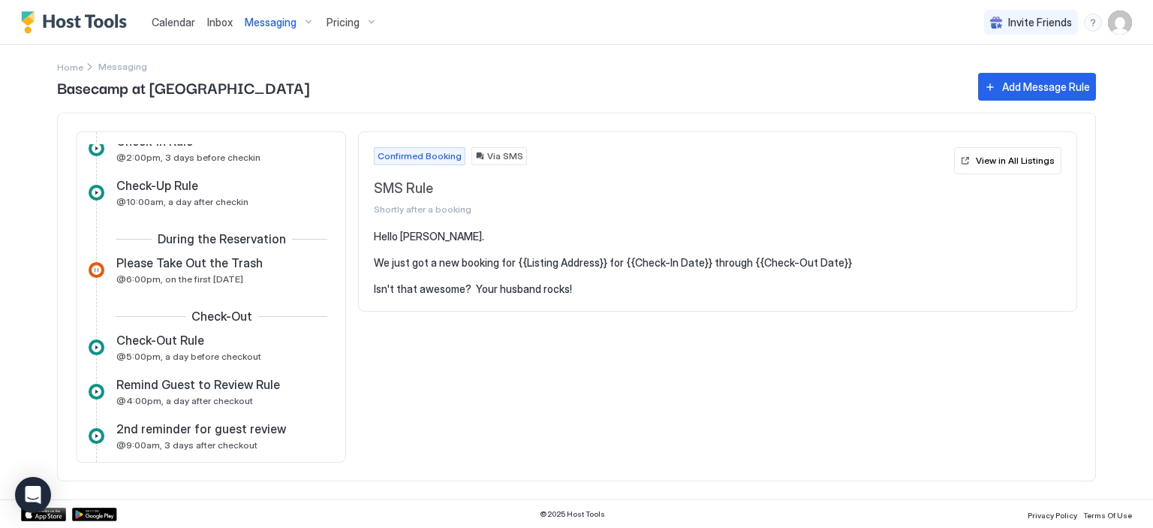
scroll to position [288, 0]
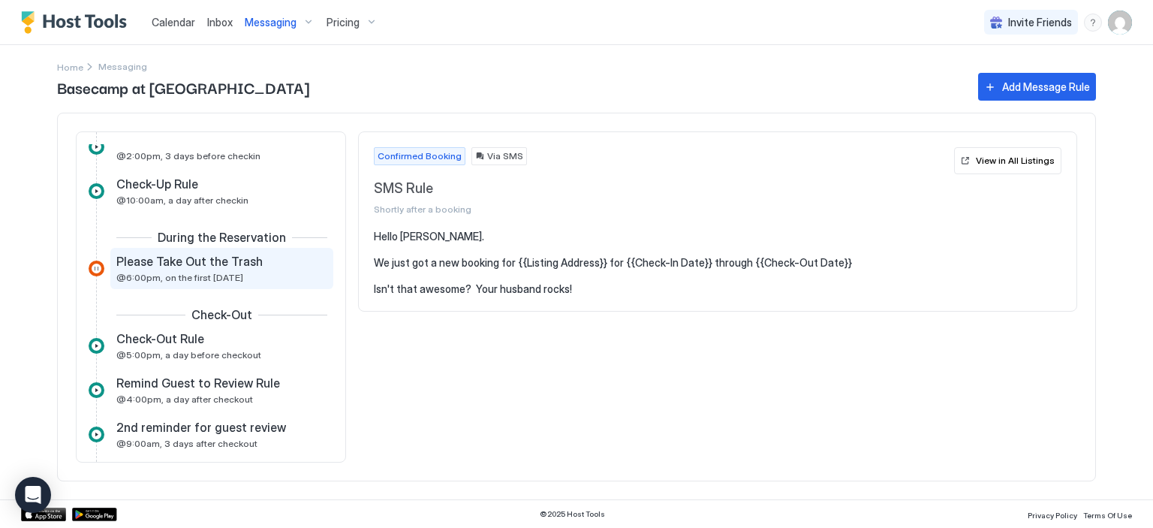
click at [182, 263] on span "Please Take Out the Trash" at bounding box center [189, 261] width 146 height 15
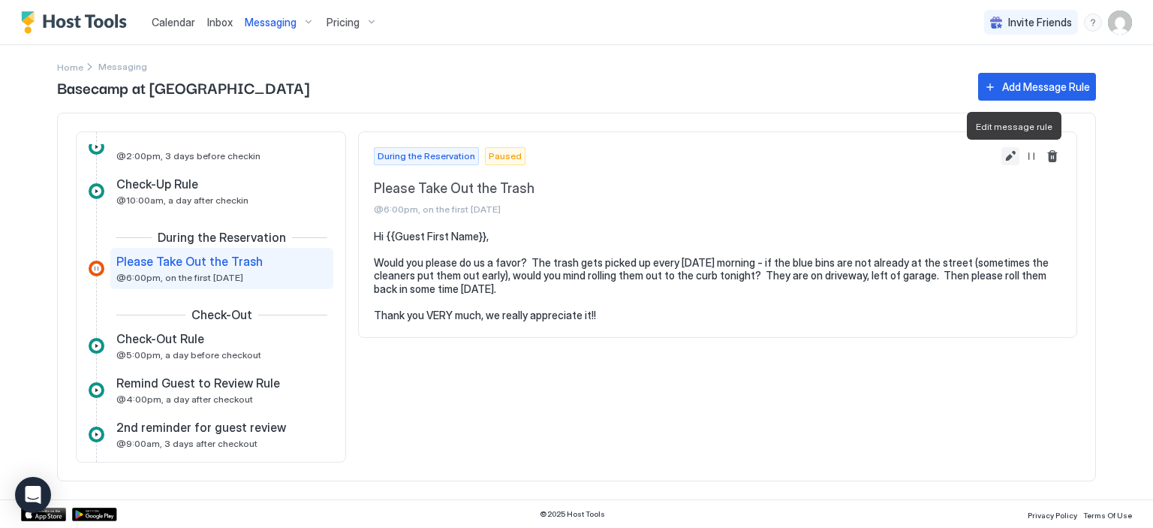
click at [1006, 158] on button "Edit message rule" at bounding box center [1011, 156] width 18 height 18
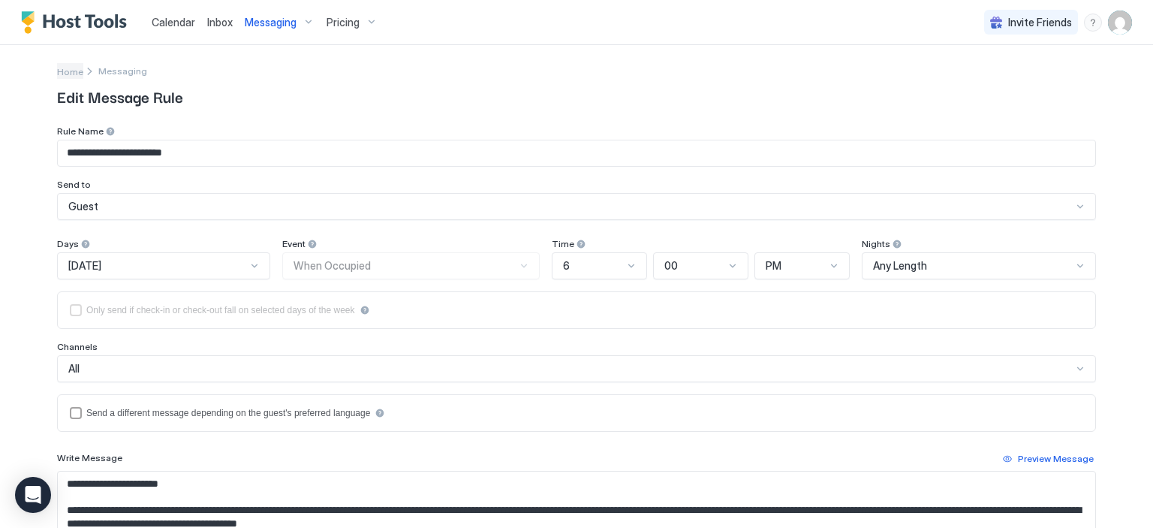
click at [63, 72] on span "Home" at bounding box center [70, 71] width 26 height 11
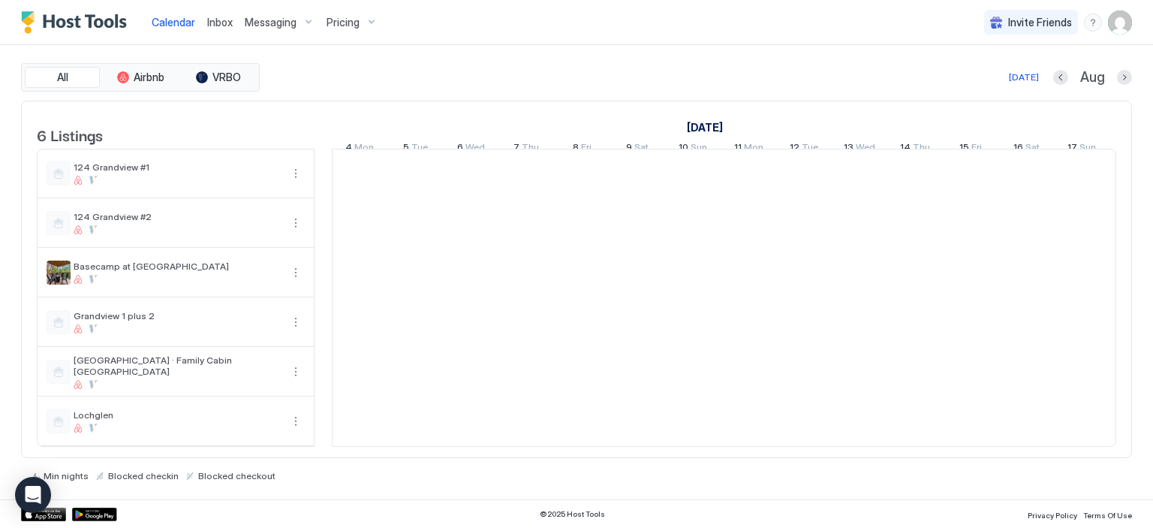
scroll to position [0, 834]
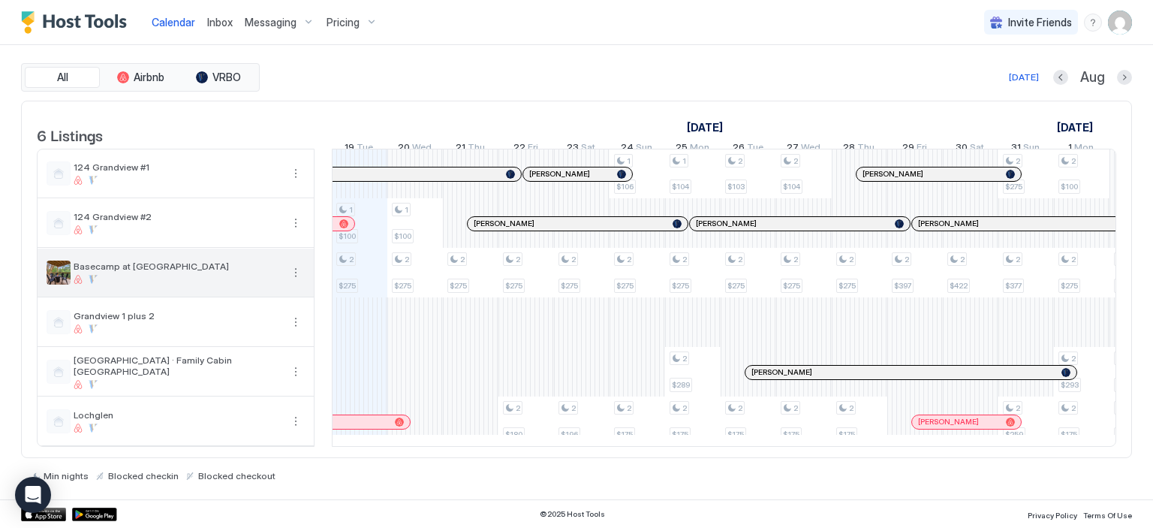
click at [241, 284] on div at bounding box center [177, 279] width 207 height 9
click at [279, 22] on span "Messaging" at bounding box center [271, 23] width 52 height 14
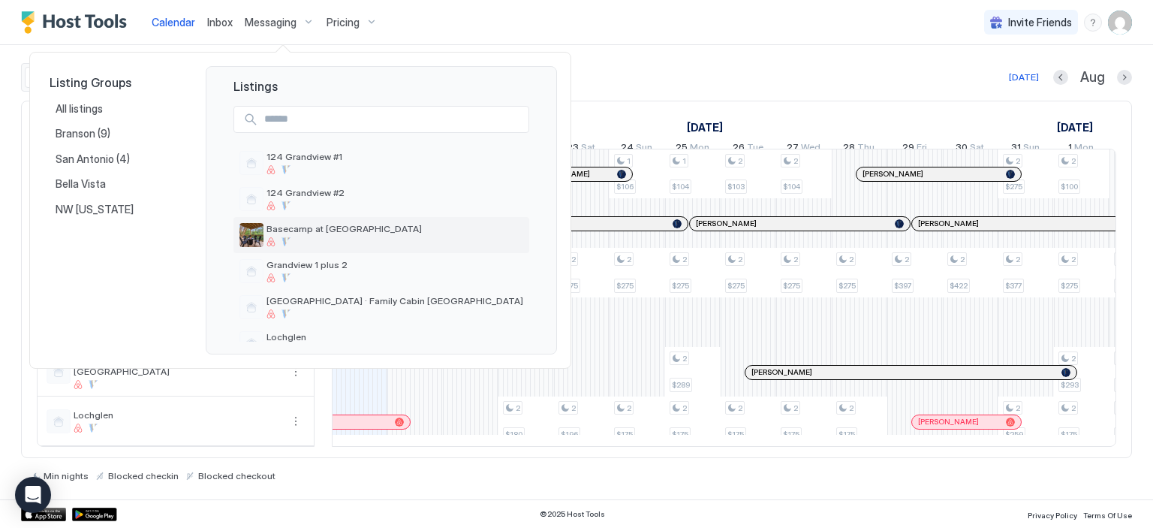
click at [347, 240] on div at bounding box center [395, 241] width 257 height 9
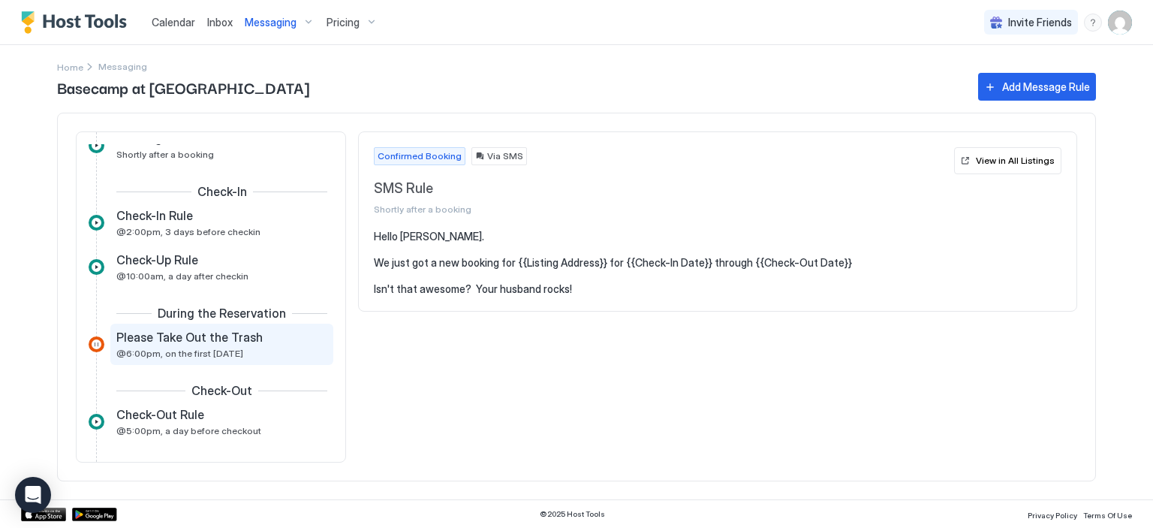
scroll to position [300, 0]
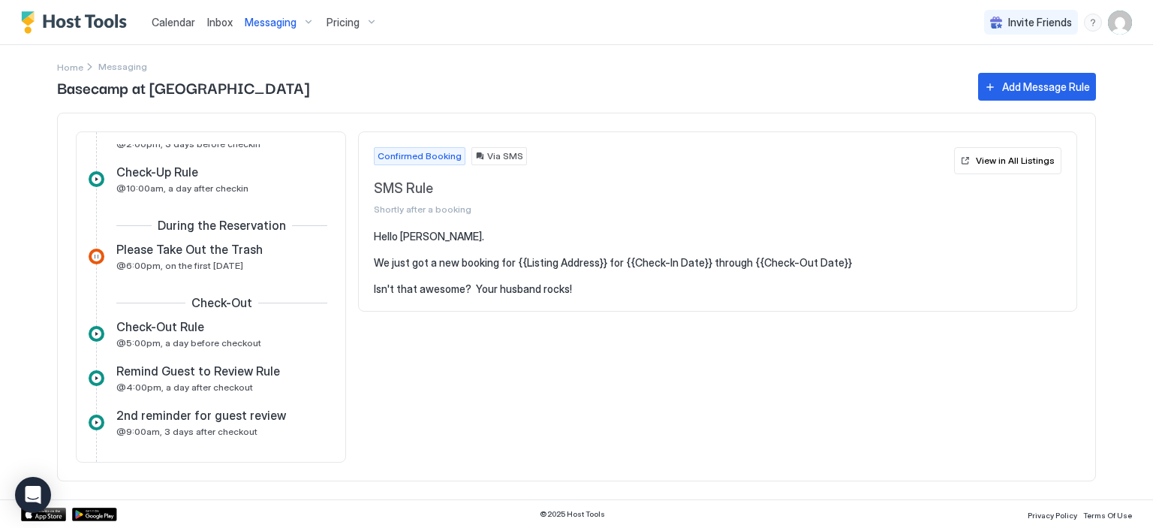
click at [96, 253] on div at bounding box center [97, 257] width 16 height 16
click at [171, 247] on span "Please Take Out the Trash" at bounding box center [189, 249] width 146 height 15
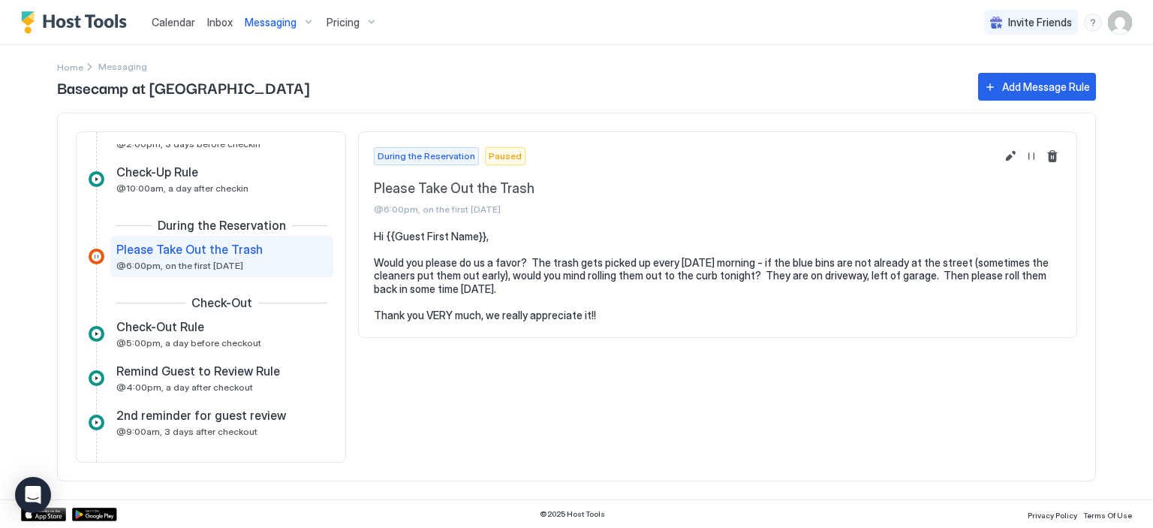
click at [489, 155] on span "Paused" at bounding box center [505, 156] width 33 height 14
click at [1033, 158] on button "Resume Message Rule" at bounding box center [1032, 156] width 18 height 18
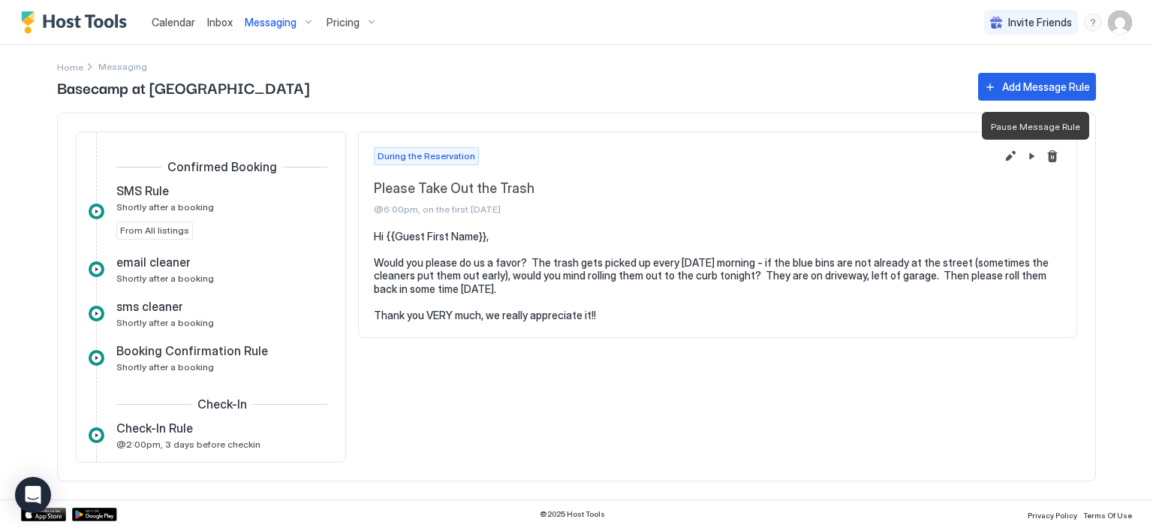
click at [265, 23] on span "Messaging" at bounding box center [271, 23] width 52 height 14
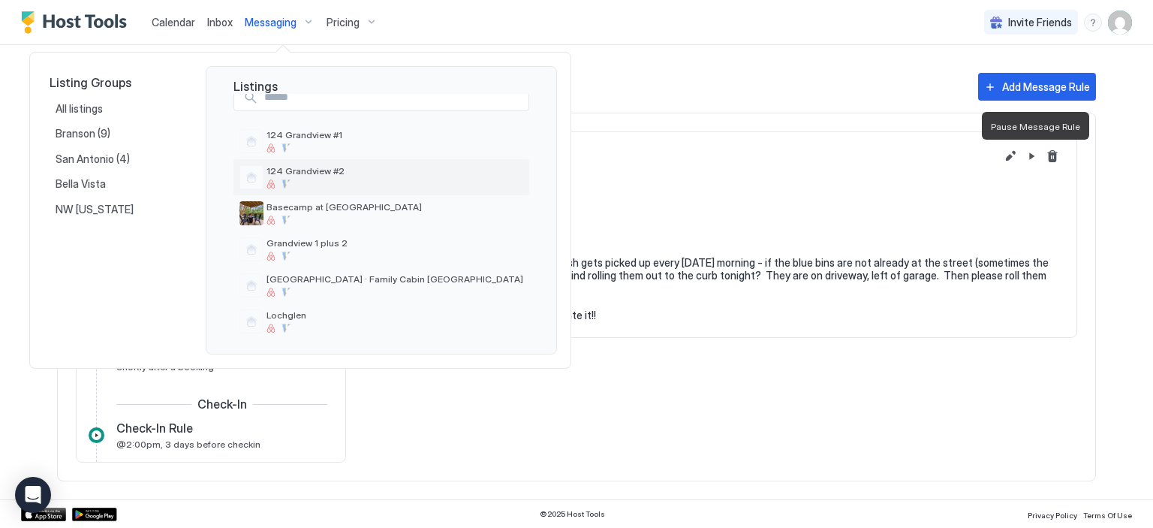
scroll to position [34, 0]
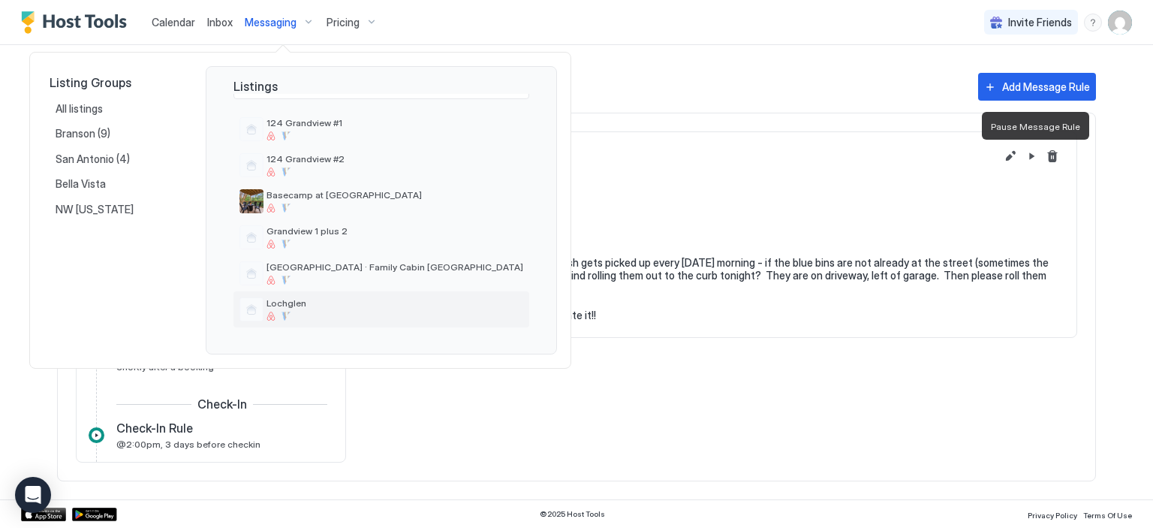
click at [289, 302] on span "Lochglen" at bounding box center [395, 302] width 257 height 11
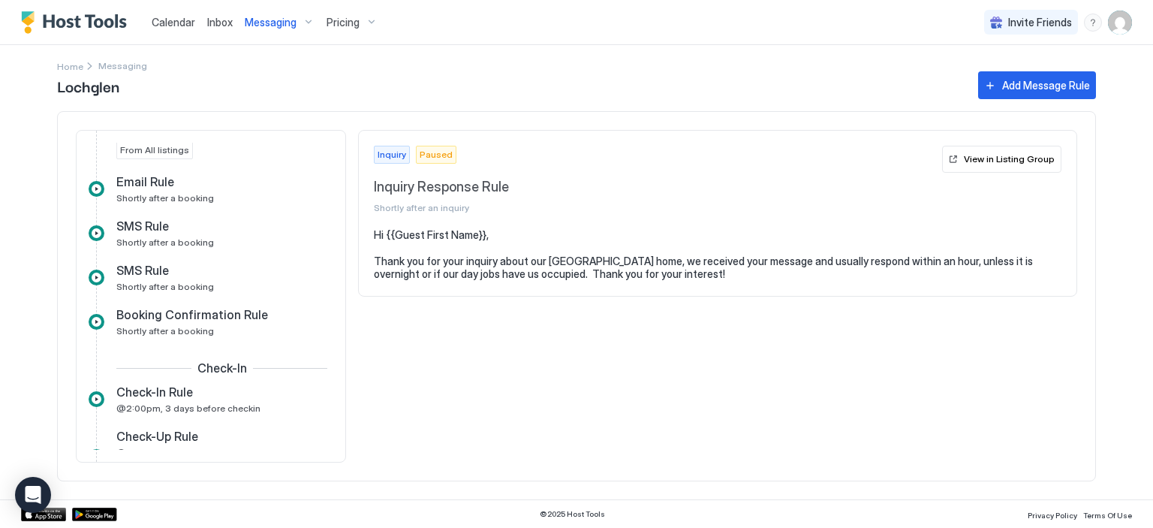
scroll to position [2, 0]
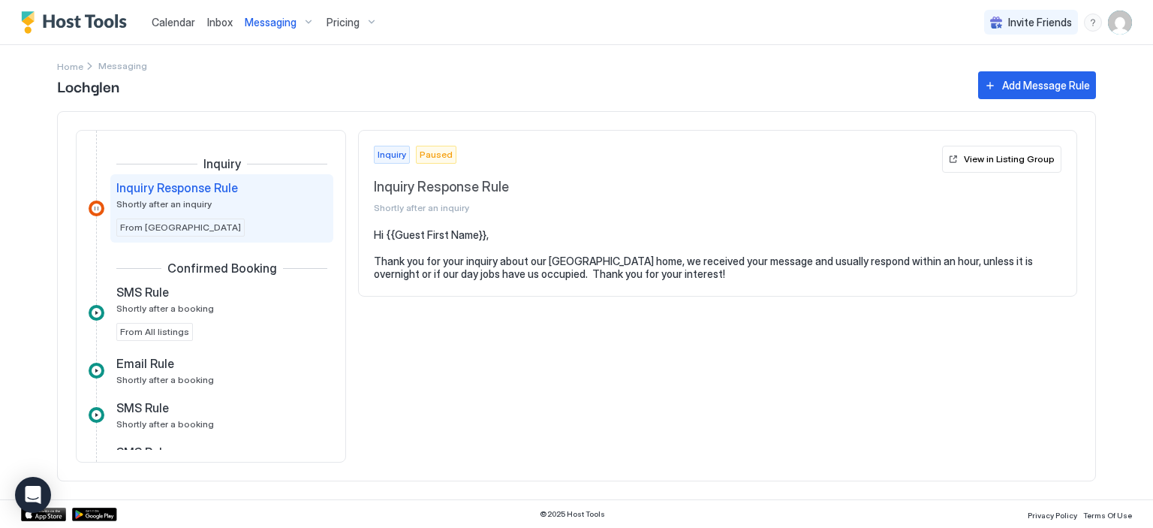
click at [255, 22] on span "Messaging" at bounding box center [271, 23] width 52 height 14
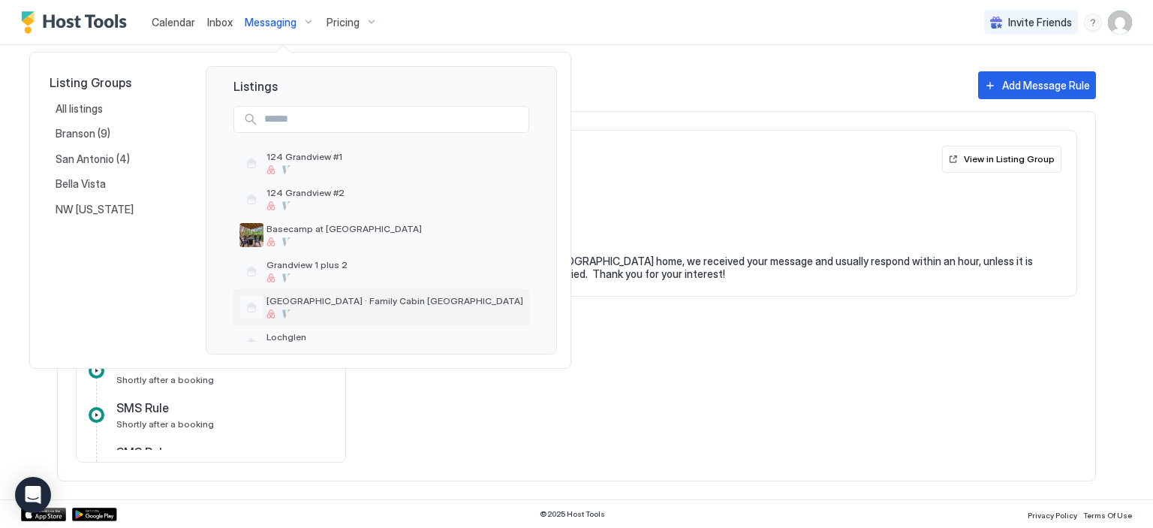
click at [333, 307] on div "[GEOGRAPHIC_DATA] · Family Cabin [GEOGRAPHIC_DATA]" at bounding box center [395, 306] width 257 height 23
